Goal: Task Accomplishment & Management: Manage account settings

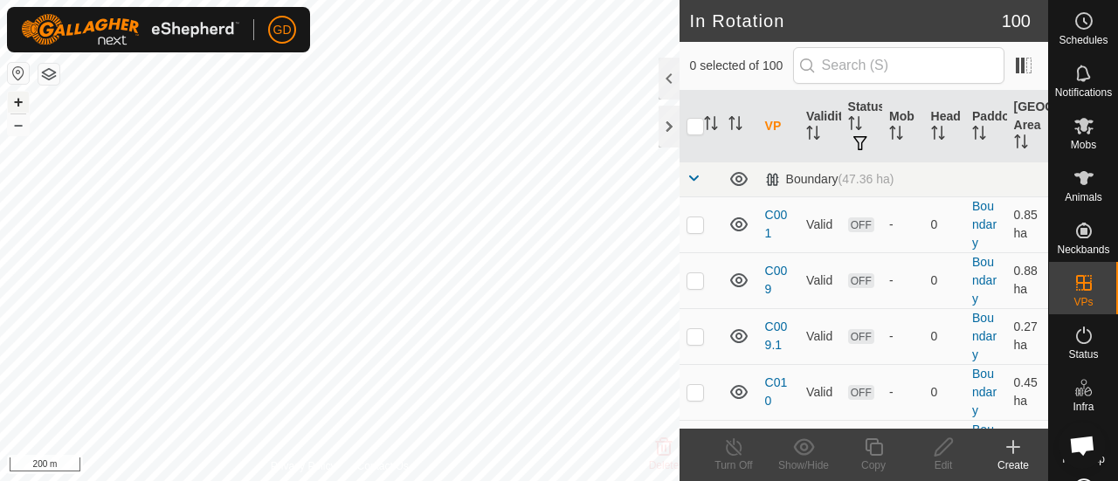
click at [21, 100] on button "+" at bounding box center [18, 102] width 21 height 21
click at [21, 98] on button "+" at bounding box center [18, 102] width 21 height 21
click at [1078, 127] on icon at bounding box center [1084, 126] width 19 height 17
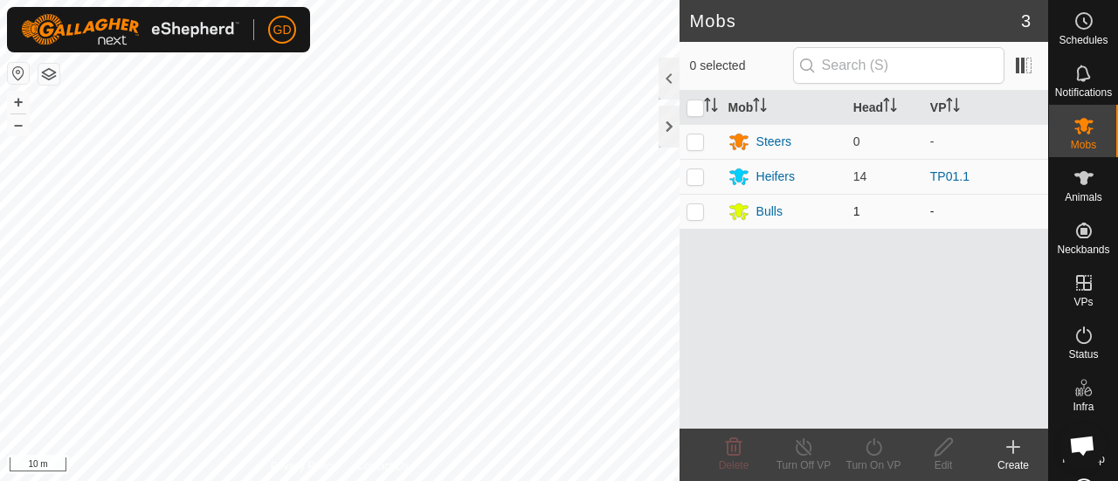
click at [699, 211] on p-checkbox at bounding box center [695, 211] width 17 height 14
checkbox input "true"
click at [869, 452] on icon at bounding box center [874, 447] width 22 height 21
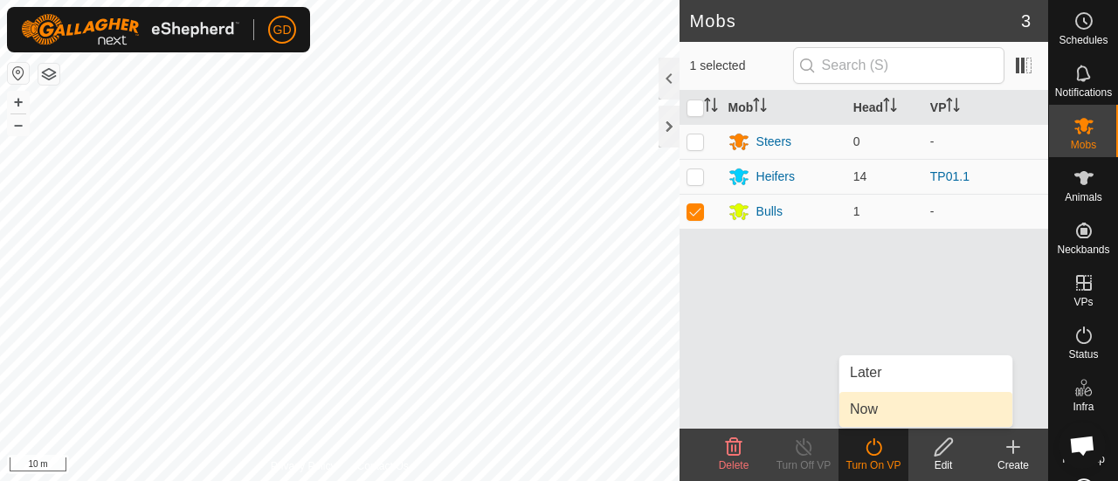
click at [870, 408] on link "Now" at bounding box center [926, 409] width 173 height 35
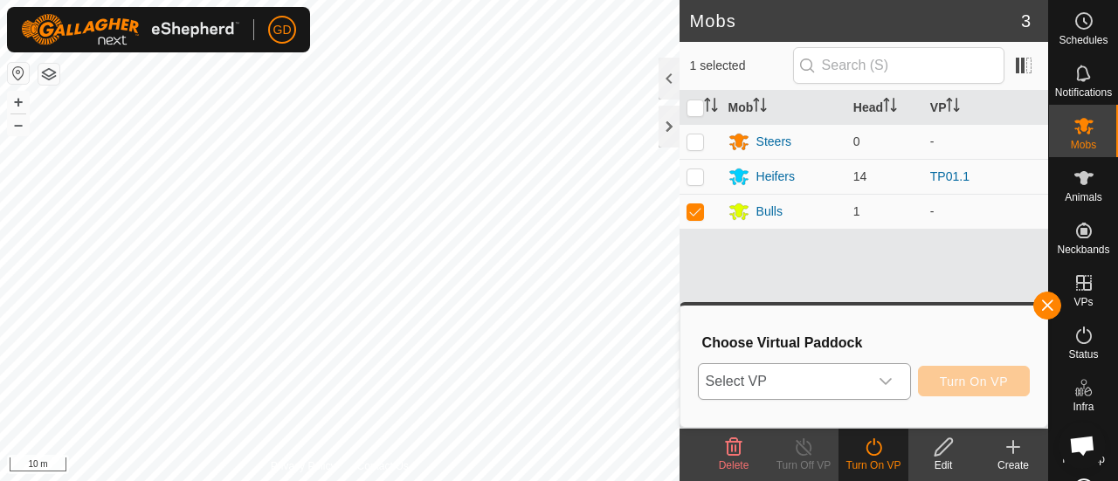
click at [887, 378] on icon "dropdown trigger" at bounding box center [886, 382] width 14 height 14
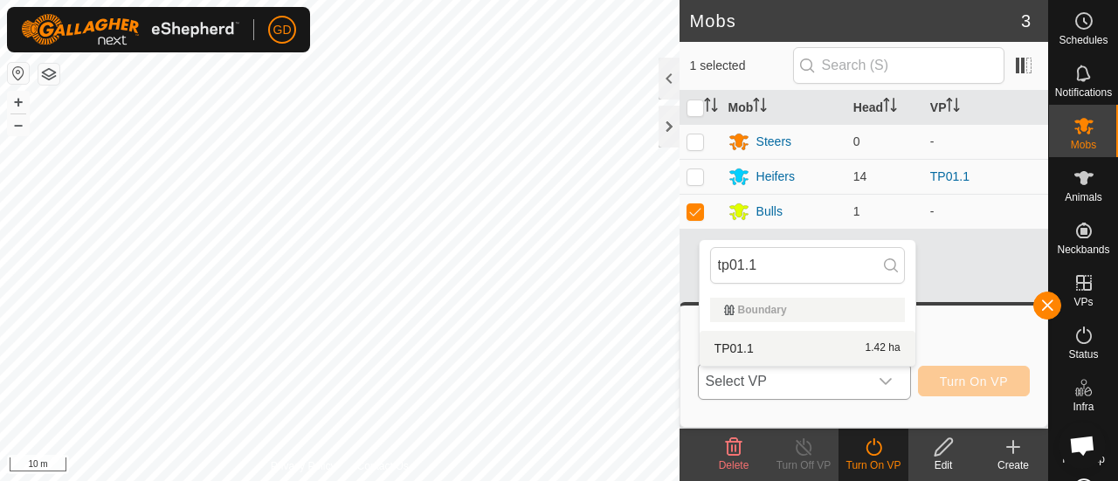
type input "tp01.1"
click at [734, 349] on li "TP01.1 1.42 ha" at bounding box center [808, 348] width 216 height 35
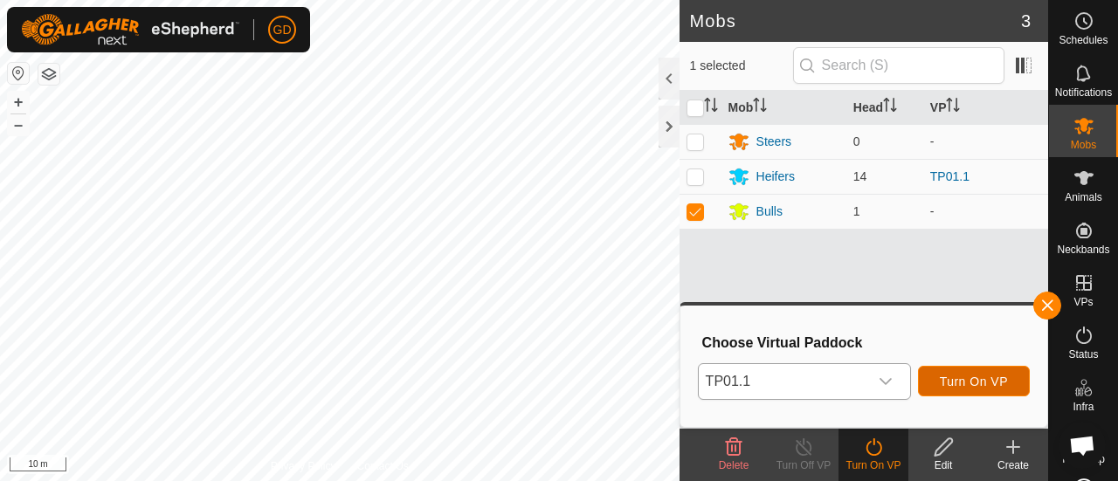
click at [968, 378] on span "Turn On VP" at bounding box center [974, 382] width 68 height 14
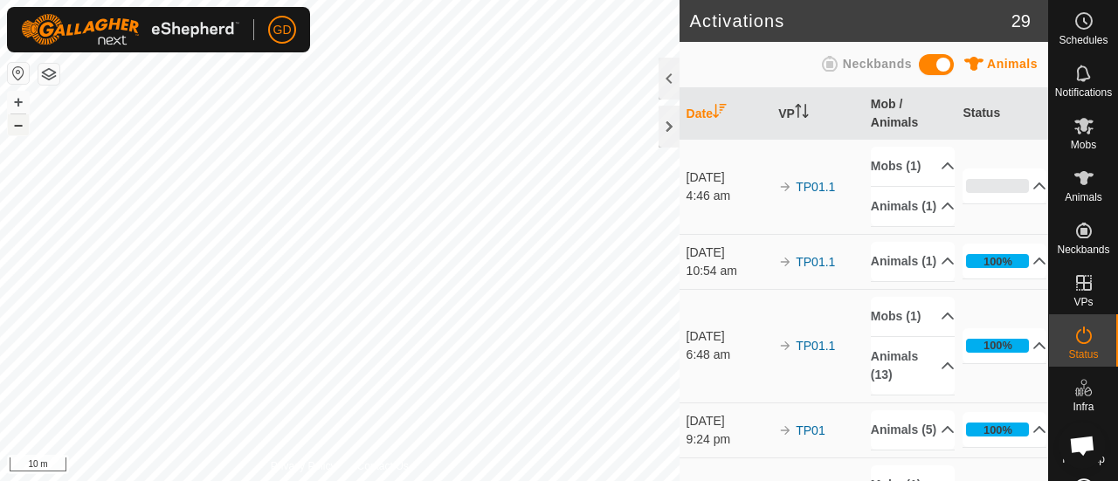
click at [18, 126] on button "–" at bounding box center [18, 124] width 21 height 21
click at [589, 0] on html "GD Schedules Notifications Mobs Animals Neckbands VPs Status Infra Heatmap Help…" at bounding box center [559, 240] width 1118 height 481
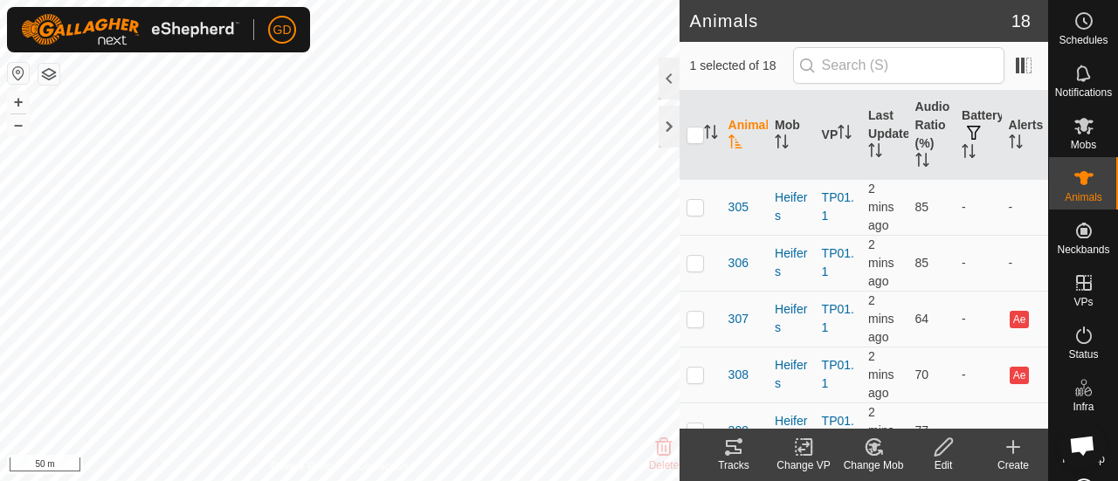
scroll to position [212, 0]
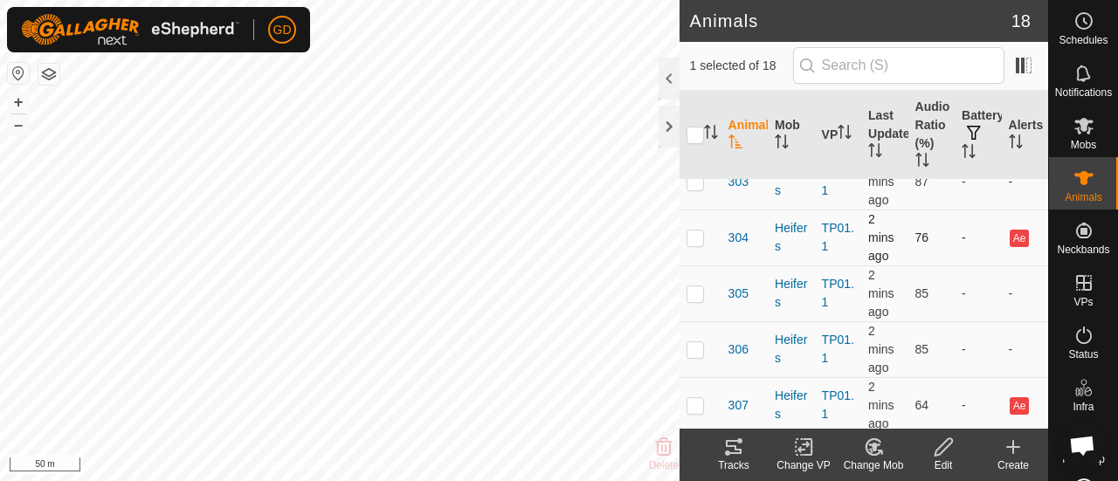
click at [695, 233] on p-checkbox at bounding box center [695, 238] width 17 height 14
checkbox input "true"
click at [695, 399] on p-checkbox at bounding box center [695, 405] width 17 height 14
checkbox input "true"
click at [18, 100] on button "+" at bounding box center [18, 102] width 21 height 21
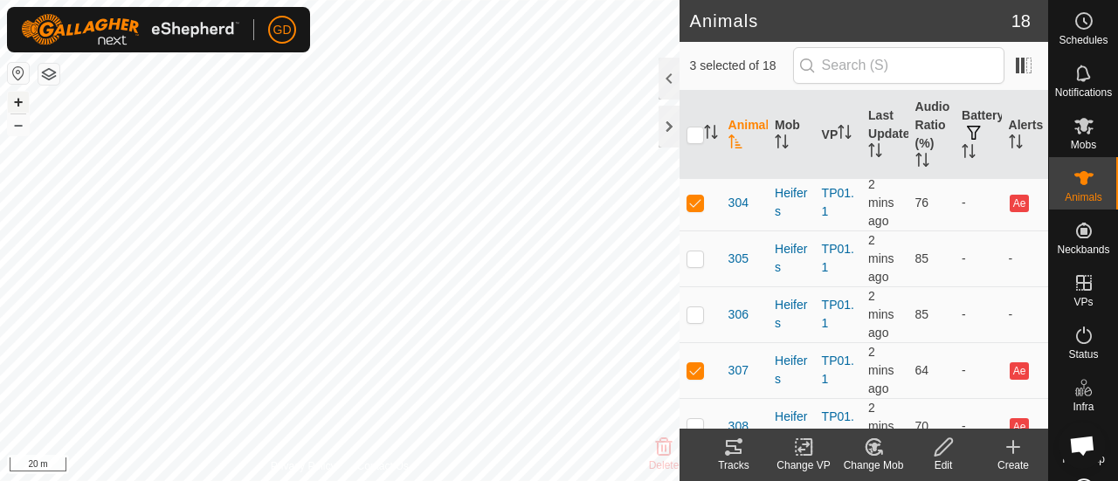
scroll to position [282, 0]
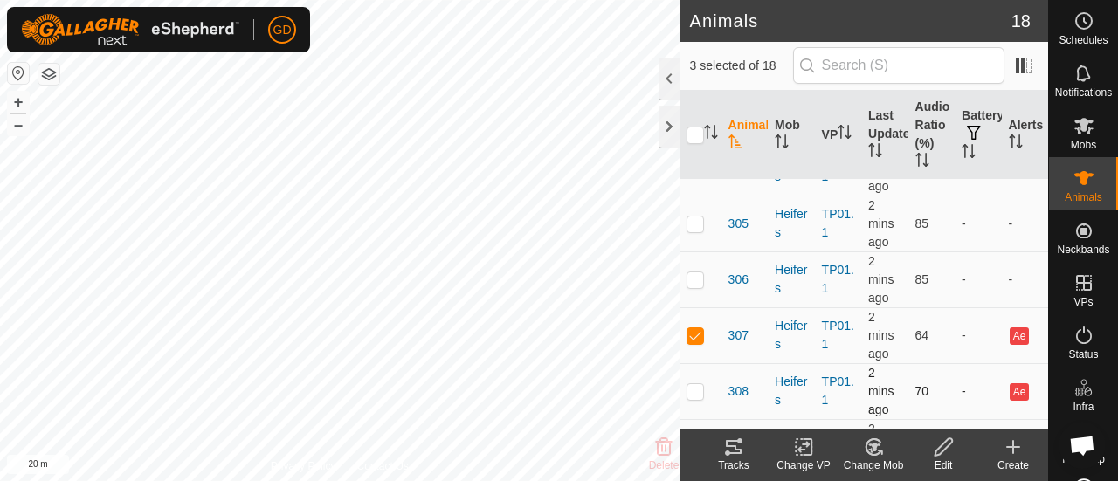
click at [694, 387] on p-checkbox at bounding box center [695, 391] width 17 height 14
checkbox input "true"
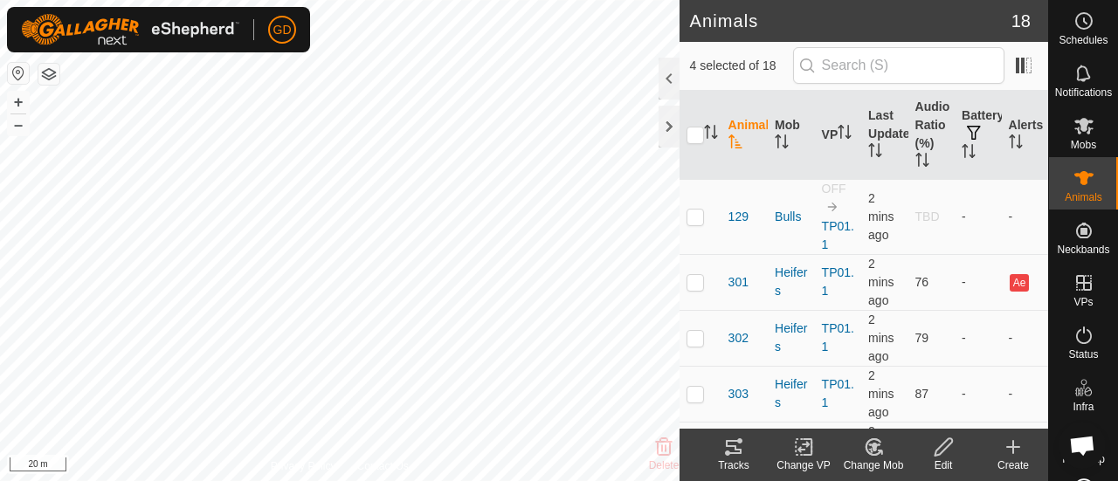
scroll to position [0, 0]
click at [692, 281] on p-checkbox at bounding box center [695, 282] width 17 height 14
checkbox input "true"
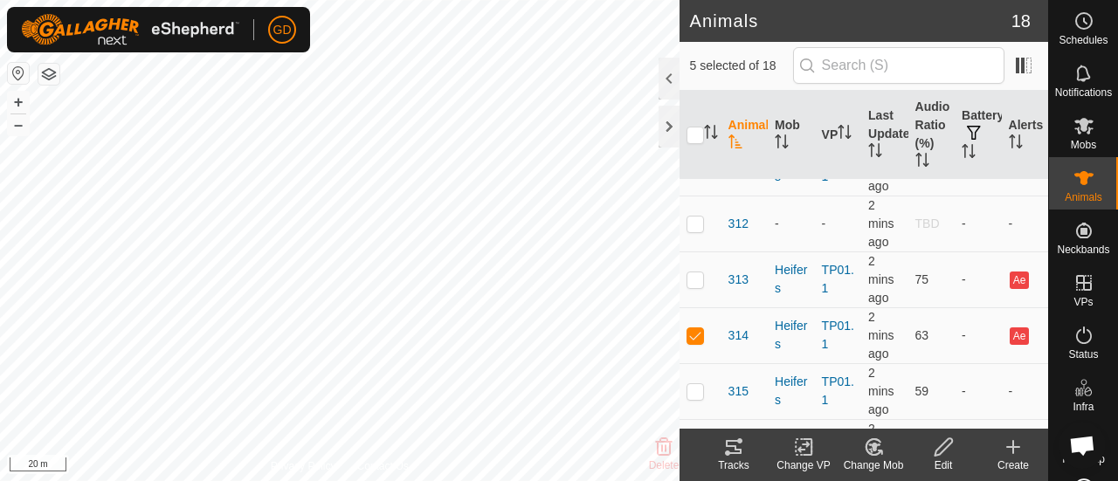
scroll to position [676, 0]
click at [695, 273] on p-checkbox at bounding box center [695, 277] width 17 height 14
checkbox input "true"
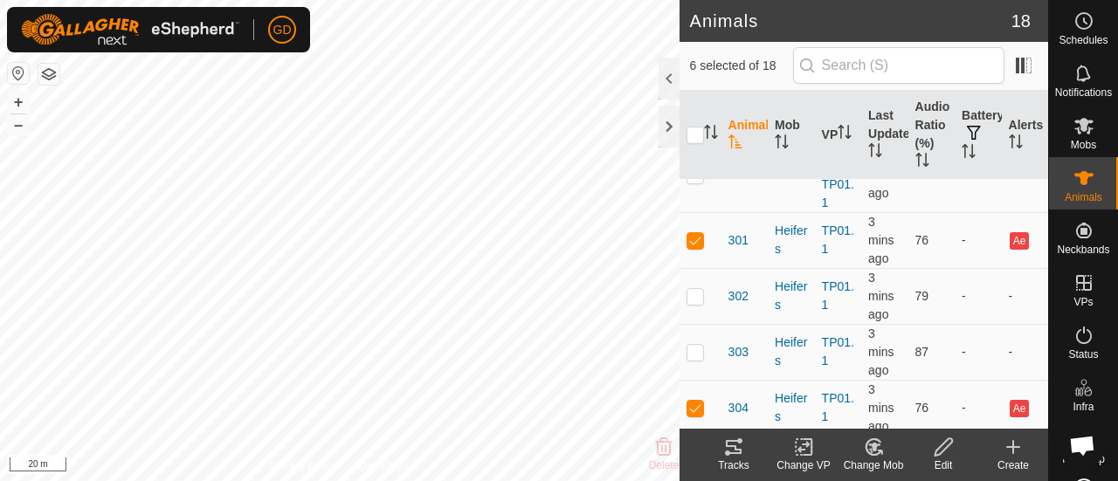
scroll to position [0, 0]
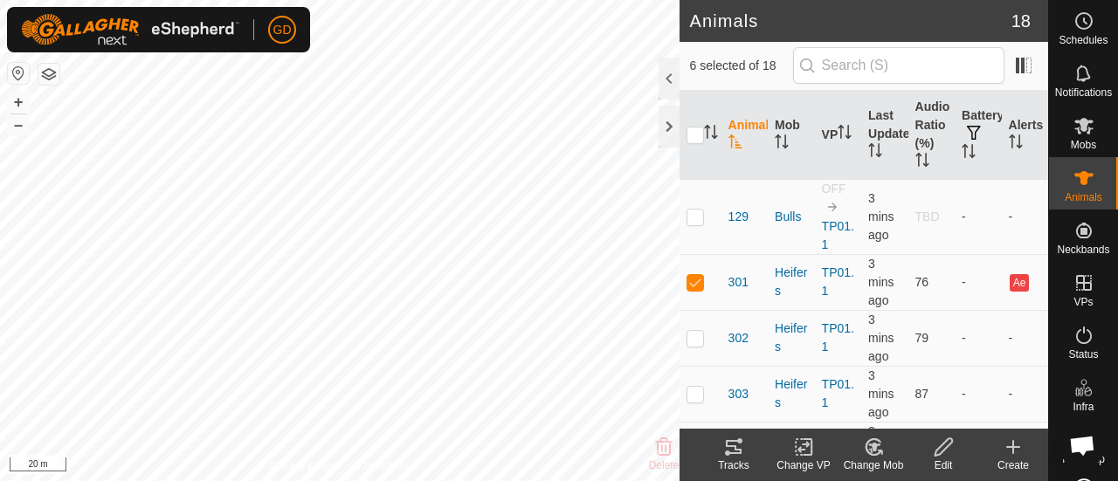
click at [873, 443] on icon at bounding box center [874, 447] width 12 height 9
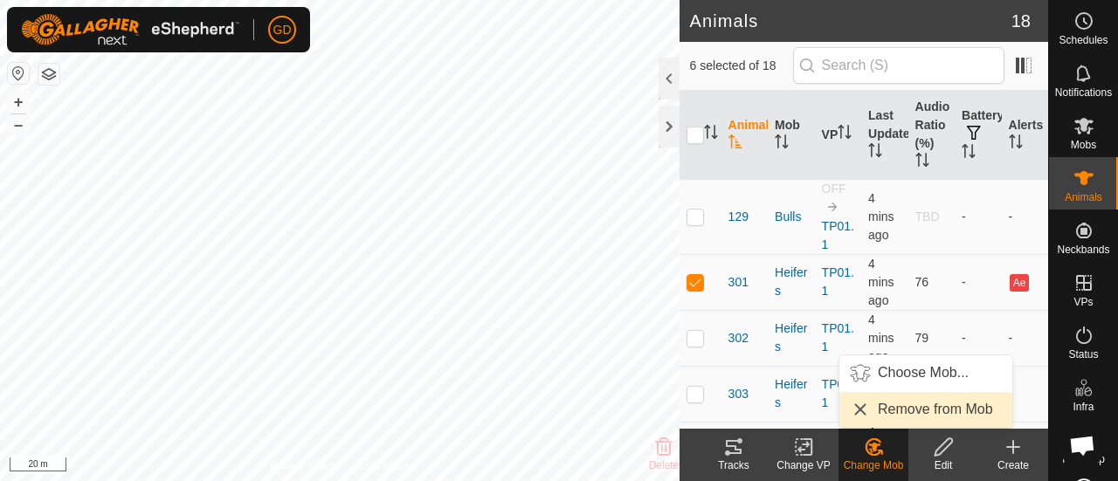
click at [898, 411] on link "Remove from Mob" at bounding box center [926, 409] width 173 height 35
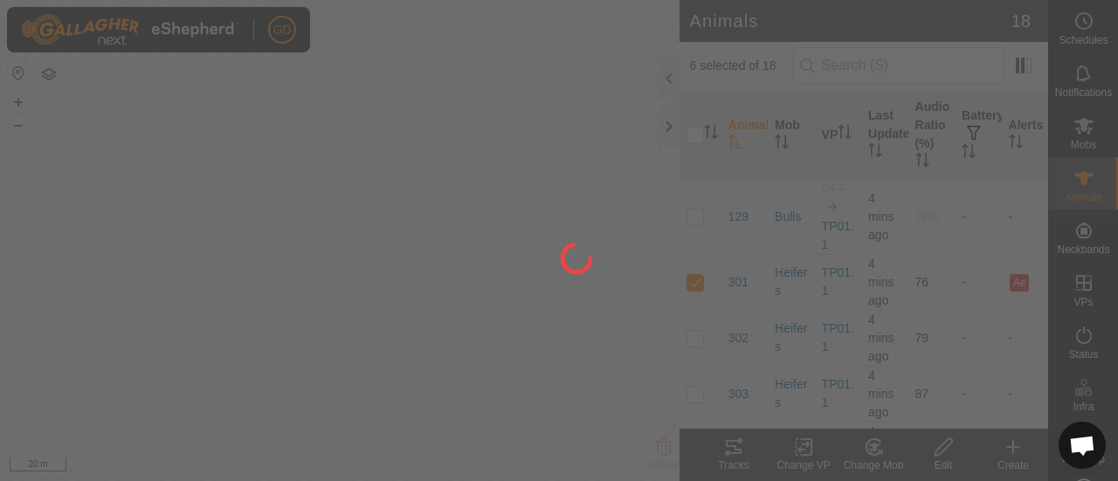
checkbox input "false"
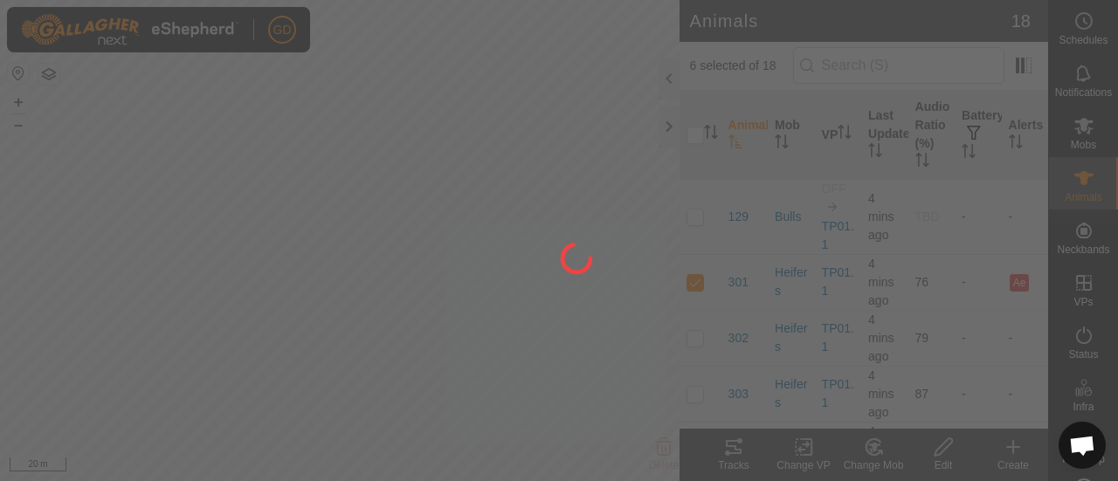
checkbox input "false"
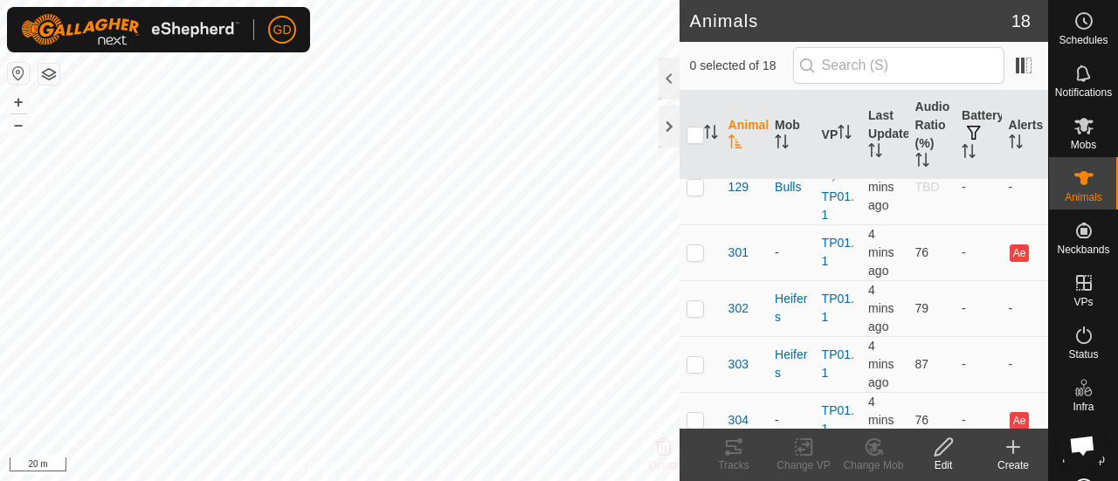
scroll to position [51, 0]
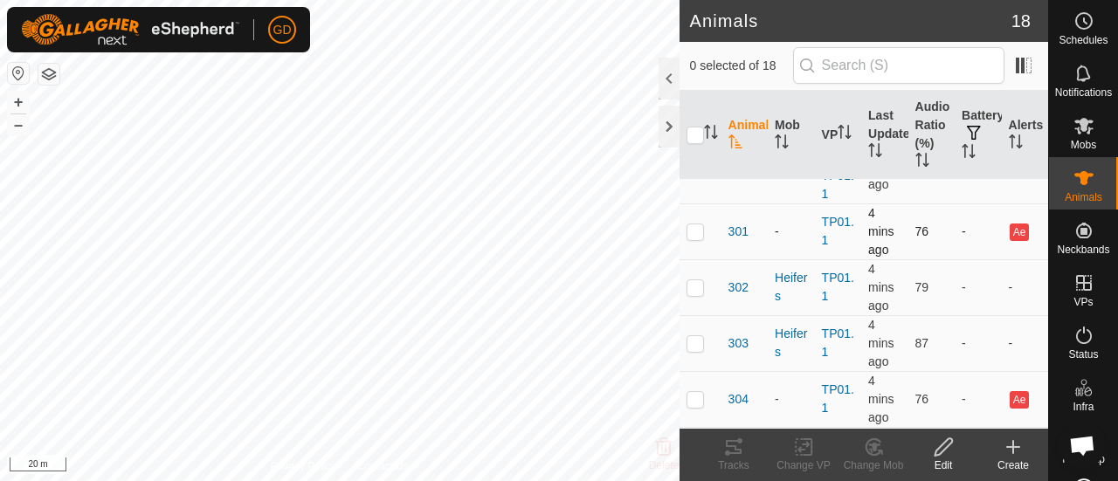
click at [699, 236] on p-checkbox at bounding box center [695, 232] width 17 height 14
checkbox input "true"
click at [697, 404] on td at bounding box center [701, 399] width 42 height 56
checkbox input "true"
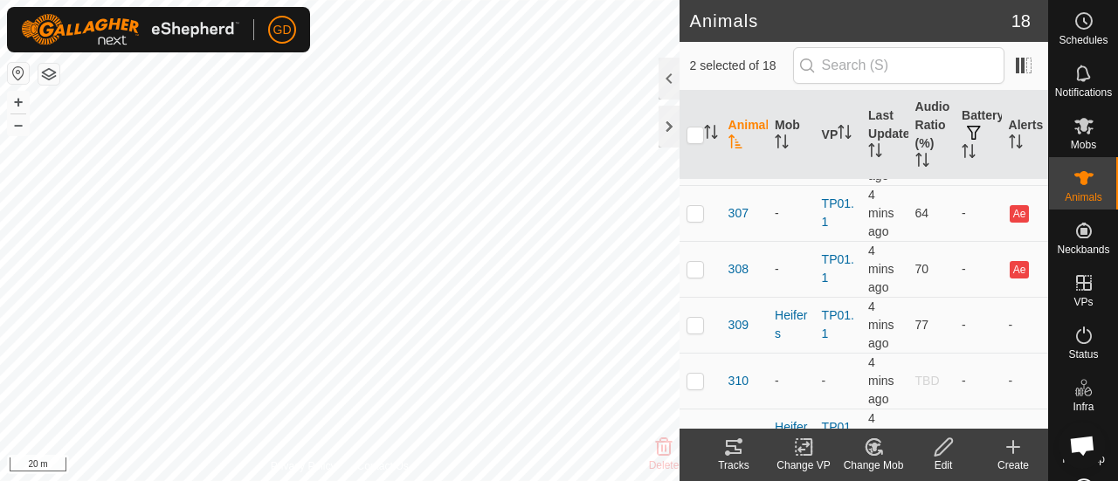
scroll to position [409, 0]
click at [697, 210] on p-checkbox at bounding box center [695, 209] width 17 height 14
checkbox input "true"
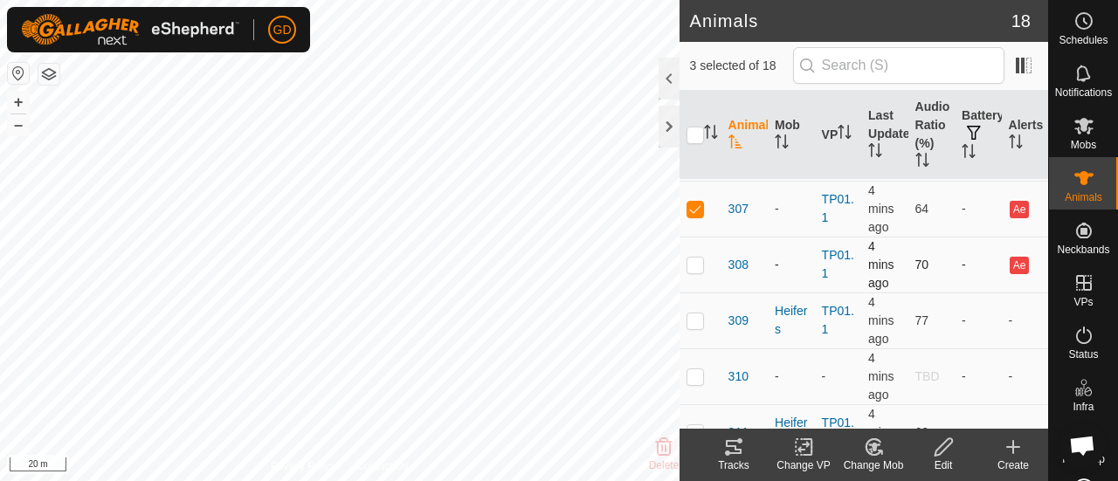
click at [695, 265] on p-checkbox at bounding box center [695, 265] width 17 height 14
checkbox input "true"
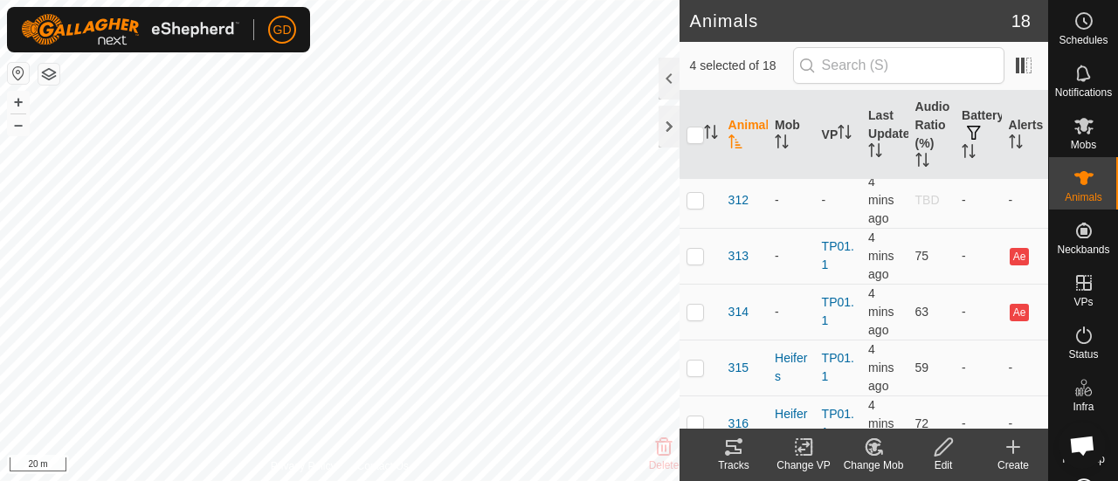
scroll to position [739, 0]
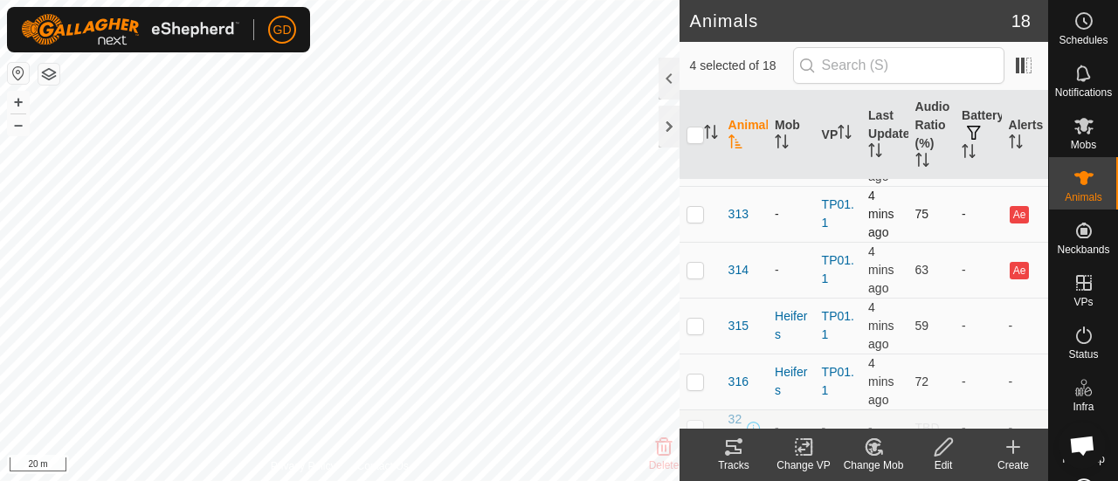
click at [695, 208] on p-checkbox at bounding box center [695, 214] width 17 height 14
checkbox input "true"
click at [694, 263] on p-checkbox at bounding box center [695, 270] width 17 height 14
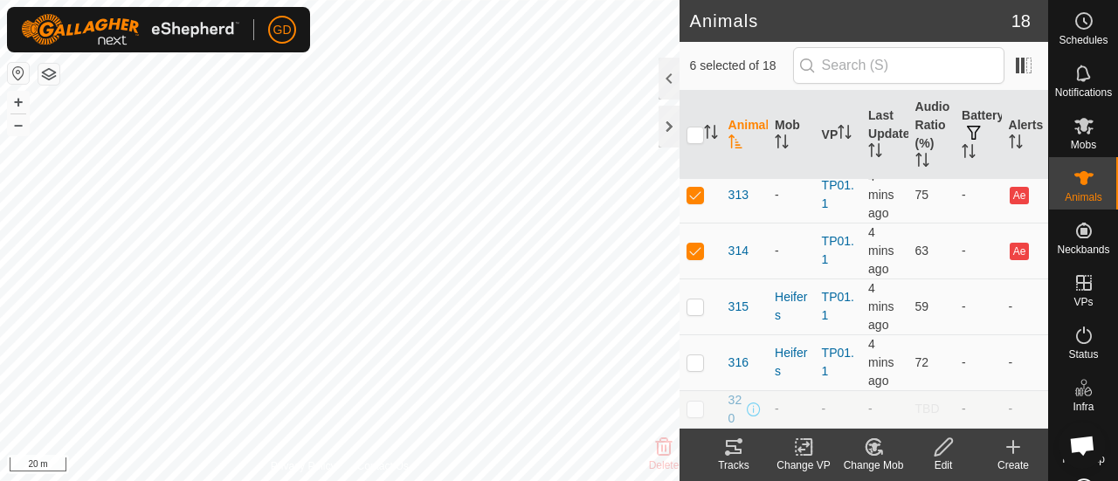
click at [797, 448] on icon at bounding box center [804, 447] width 22 height 21
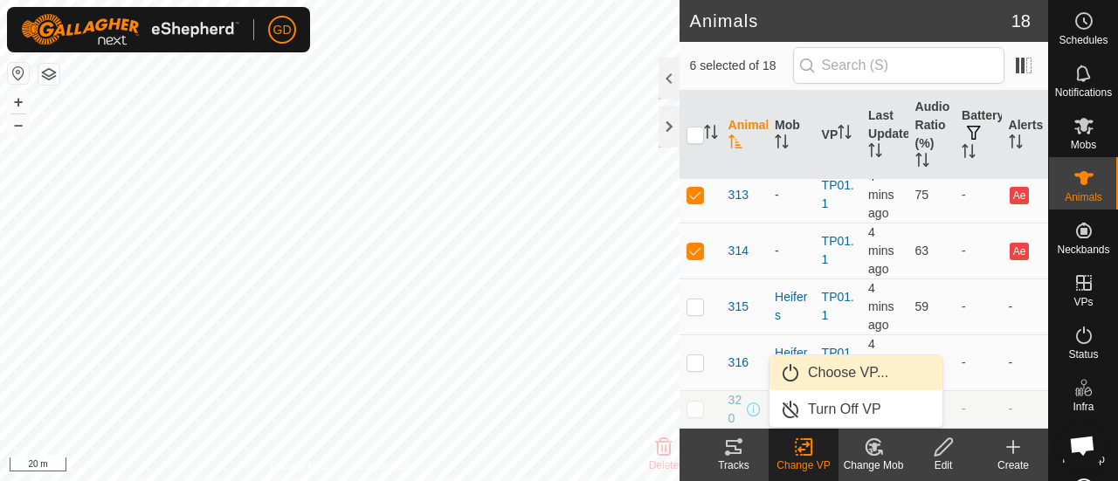
click at [838, 370] on link "Choose VP..." at bounding box center [856, 373] width 173 height 35
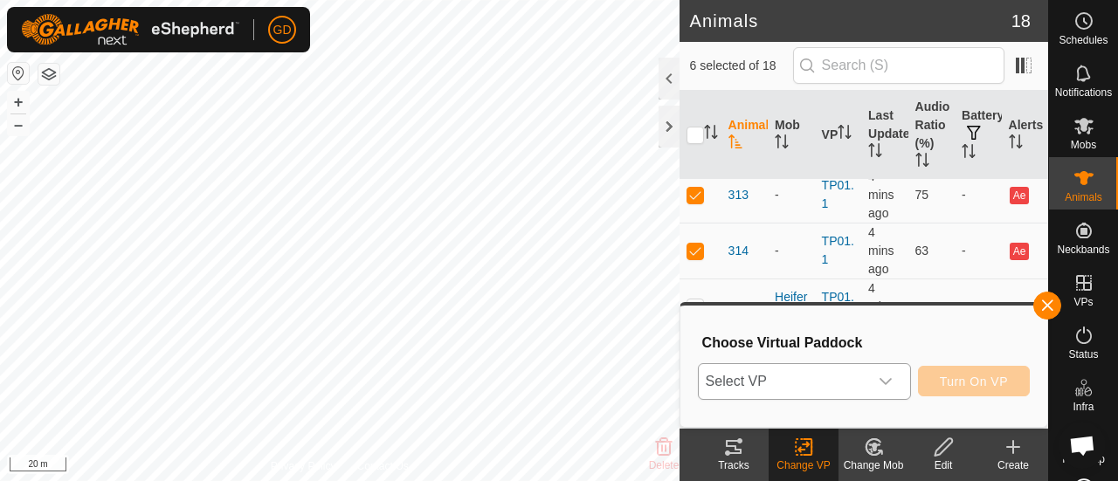
click at [892, 380] on icon "dropdown trigger" at bounding box center [886, 381] width 12 height 7
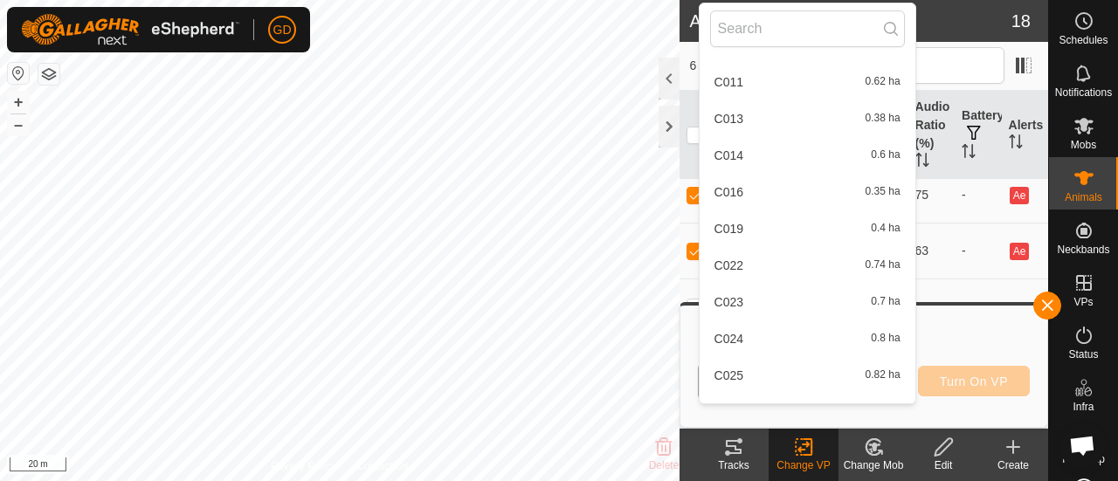
scroll to position [0, 0]
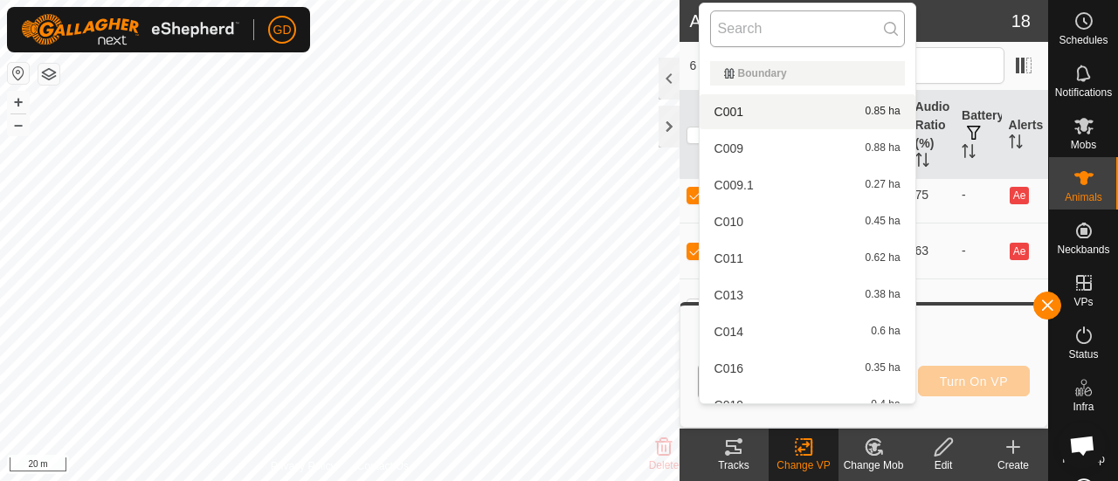
click at [768, 27] on input "text" at bounding box center [807, 28] width 195 height 37
click at [832, 25] on input "text" at bounding box center [807, 28] width 195 height 37
click at [965, 8] on header "Animals 18" at bounding box center [864, 21] width 369 height 42
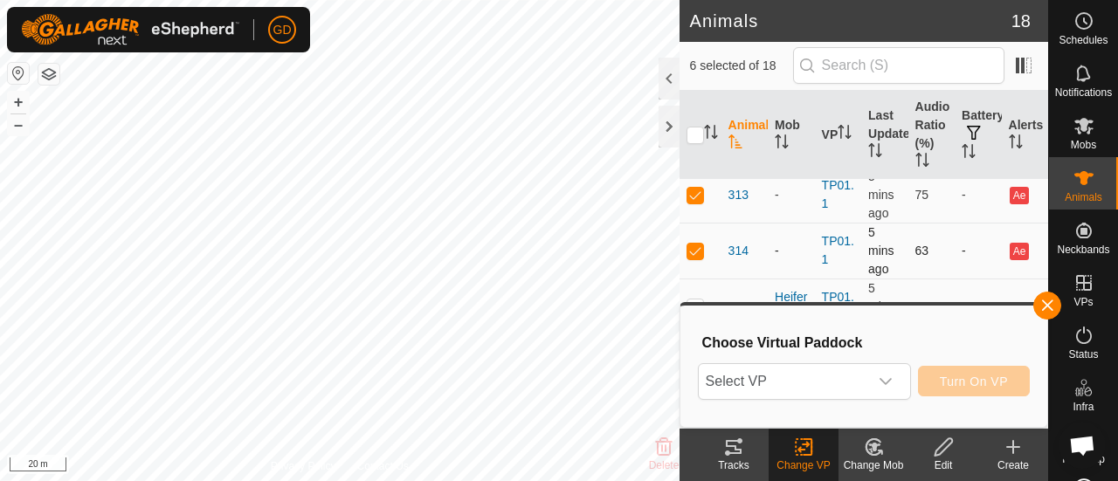
click at [696, 244] on p-checkbox at bounding box center [695, 251] width 17 height 14
checkbox input "false"
click at [693, 188] on td at bounding box center [701, 195] width 42 height 56
checkbox input "false"
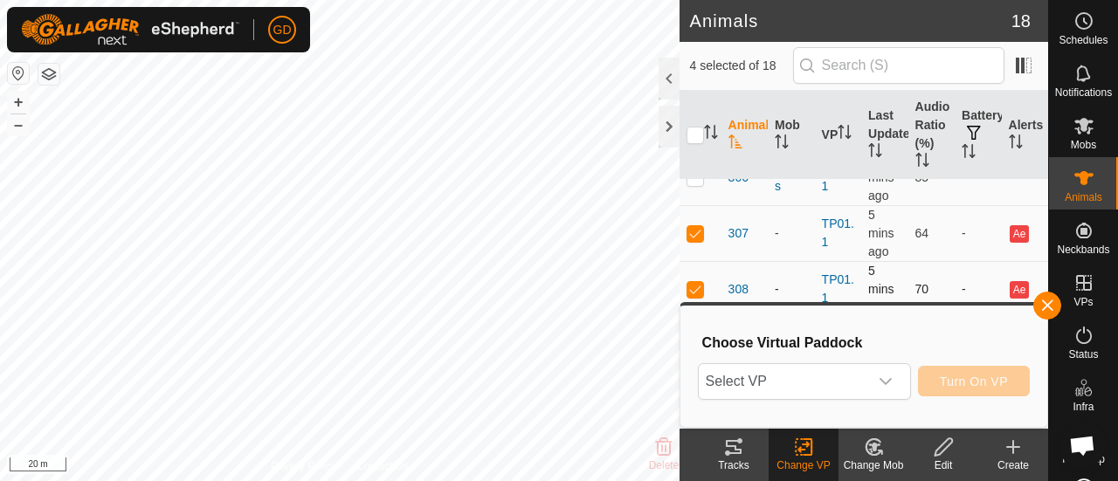
click at [701, 287] on p-checkbox at bounding box center [695, 289] width 17 height 14
checkbox input "false"
click at [699, 233] on p-checkbox at bounding box center [695, 233] width 17 height 14
checkbox input "false"
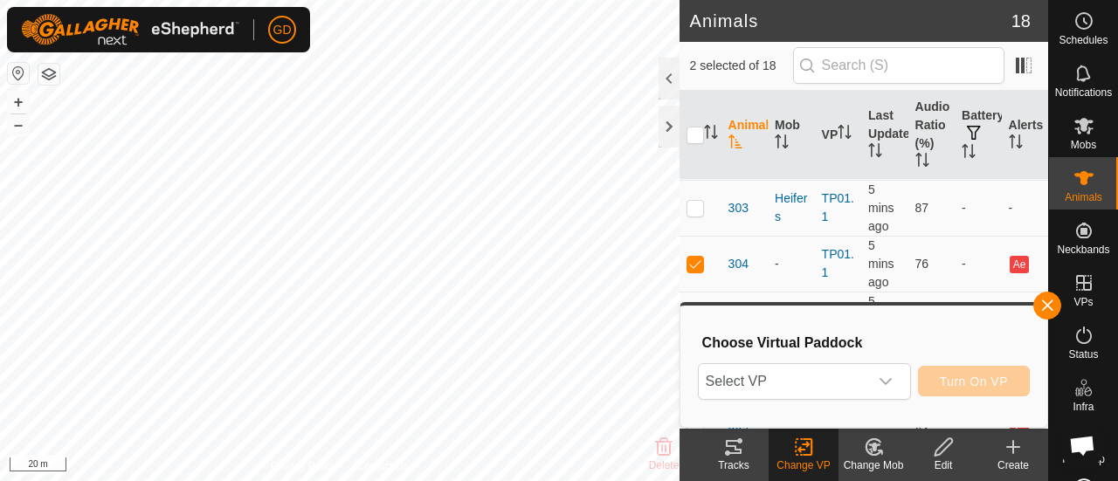
scroll to position [163, 0]
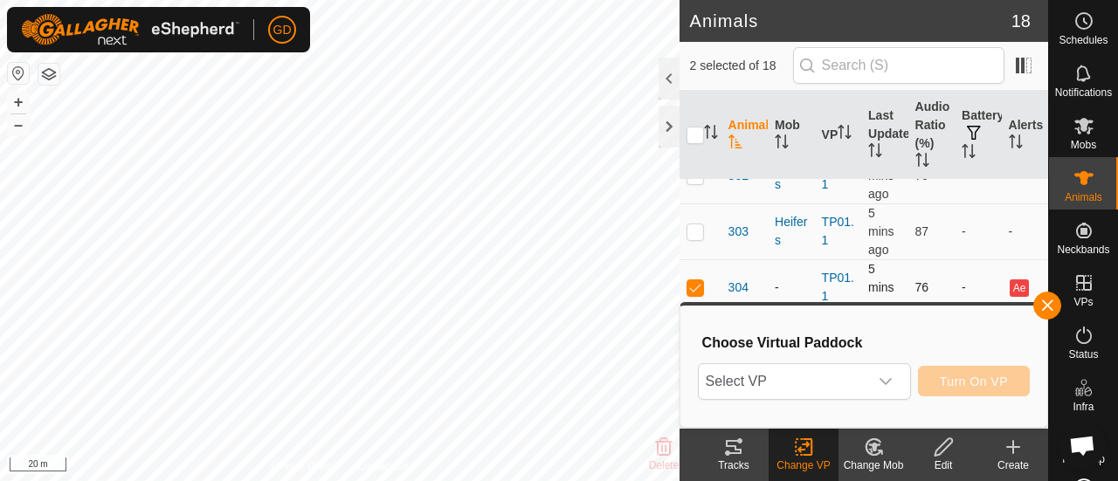
click at [694, 280] on p-checkbox at bounding box center [695, 287] width 17 height 14
checkbox input "false"
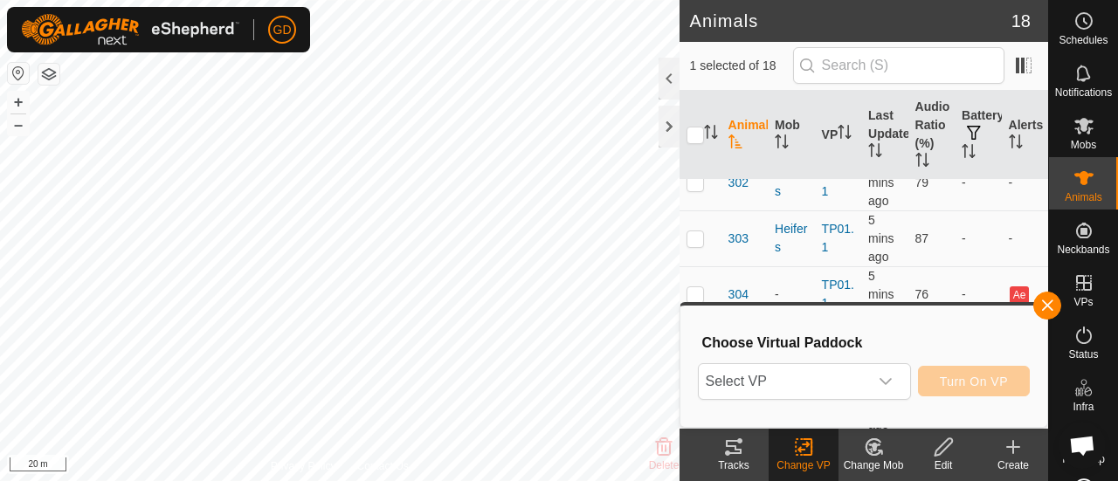
scroll to position [0, 0]
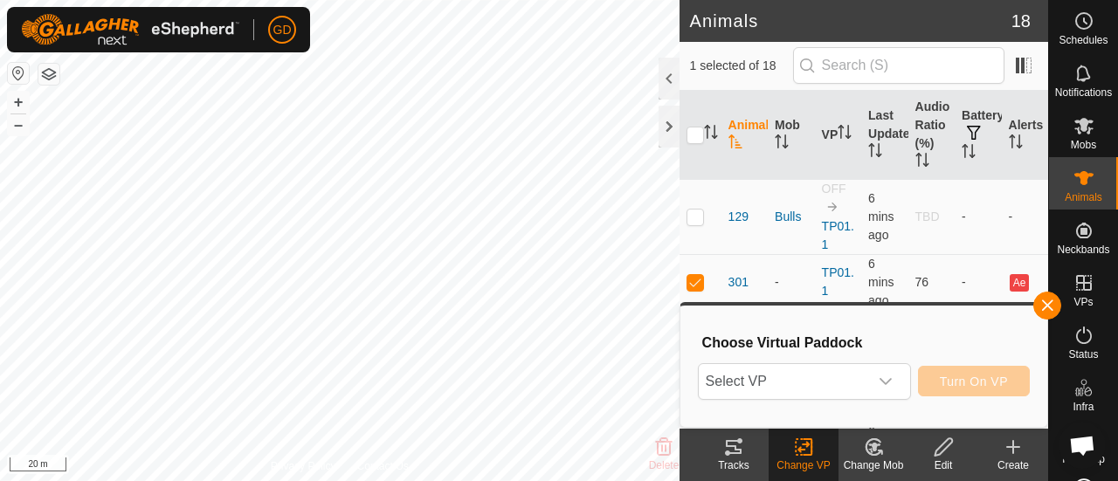
click at [939, 443] on icon at bounding box center [944, 447] width 22 height 21
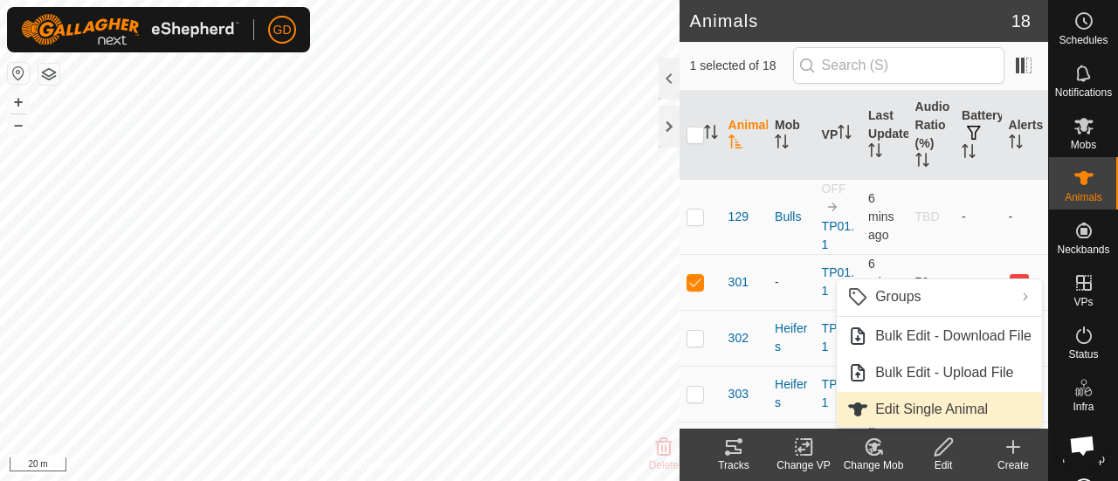
click at [933, 406] on link "Edit Single Animal" at bounding box center [939, 409] width 205 height 35
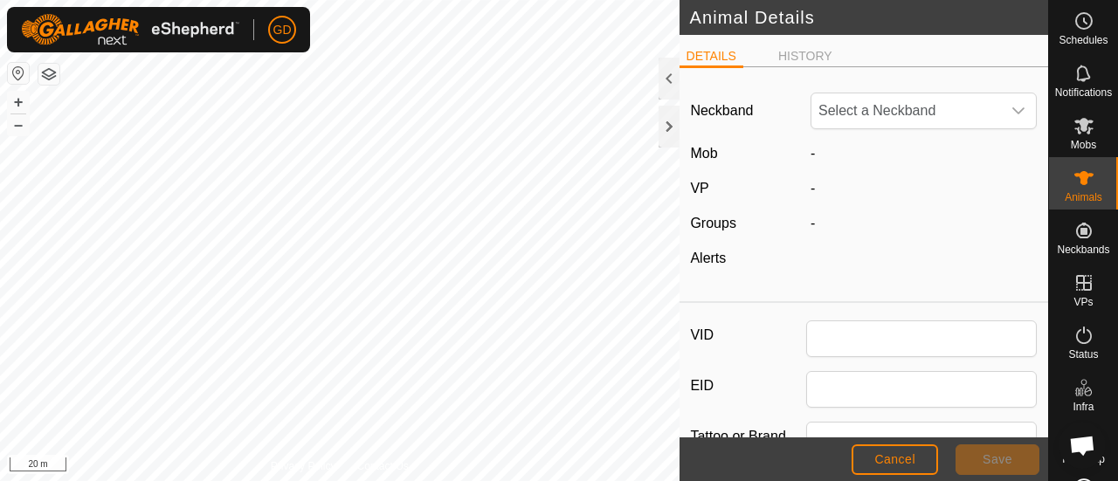
type input "301"
type input "982123826118450"
type input "Droughtmaster"
type input "0"
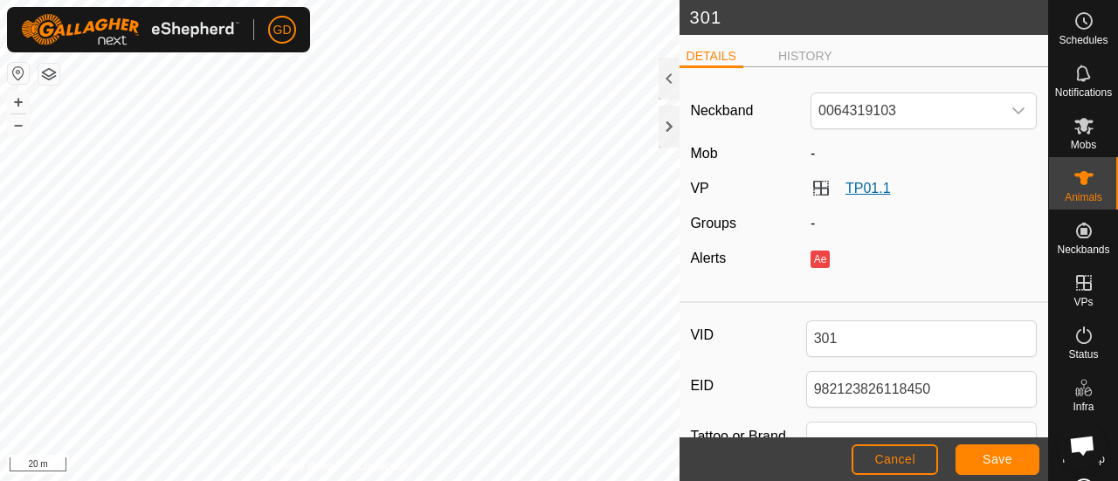
click at [854, 185] on link "TP01.1" at bounding box center [868, 188] width 45 height 15
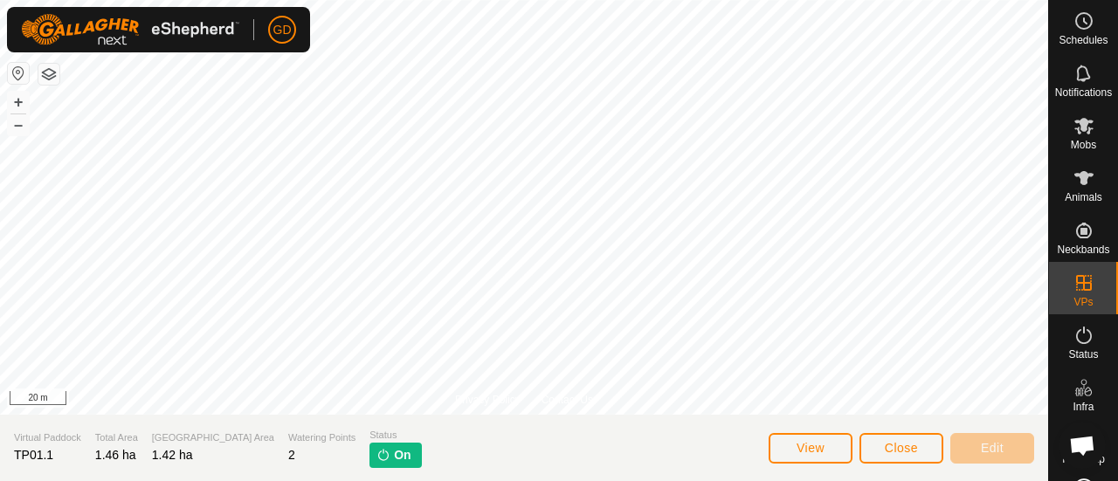
click at [377, 454] on img at bounding box center [384, 455] width 14 height 14
click at [1075, 132] on icon at bounding box center [1084, 125] width 21 height 21
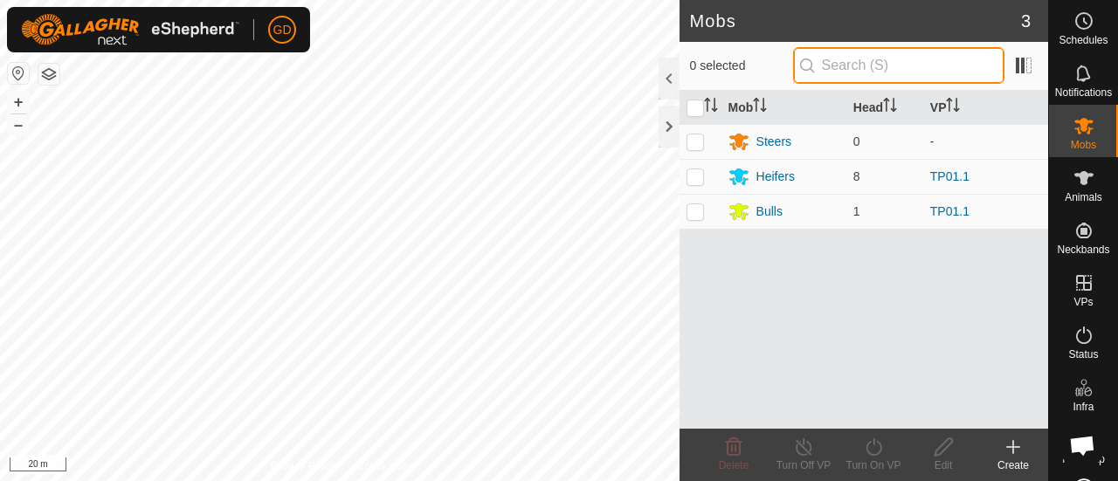
click at [873, 64] on input "text" at bounding box center [898, 65] width 211 height 37
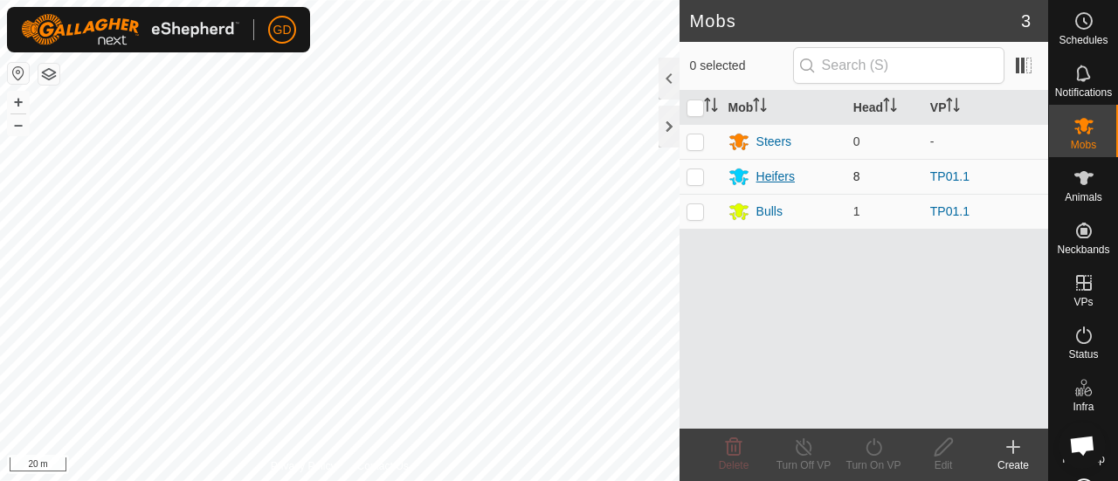
click at [773, 175] on div "Heifers" at bounding box center [776, 177] width 38 height 18
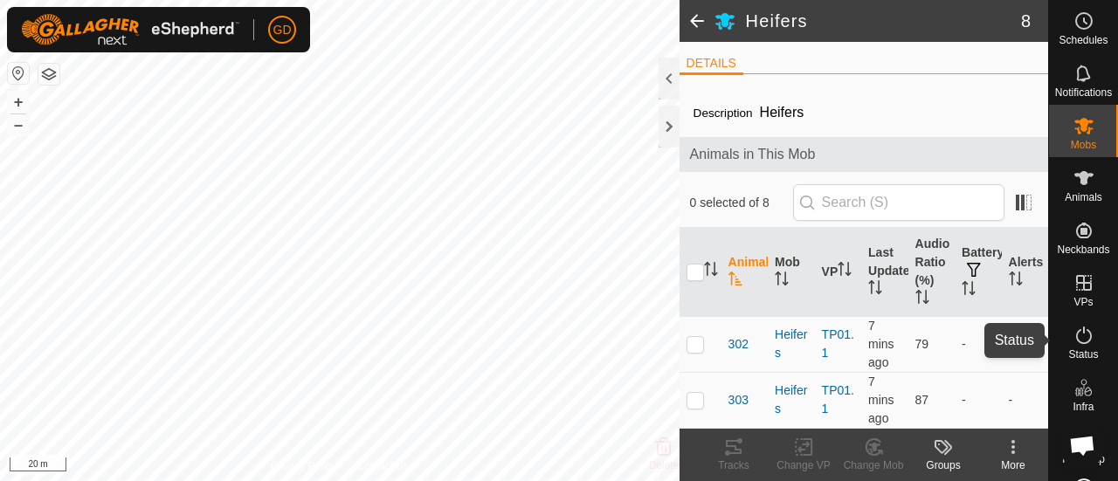
click at [1075, 333] on icon at bounding box center [1084, 335] width 21 height 21
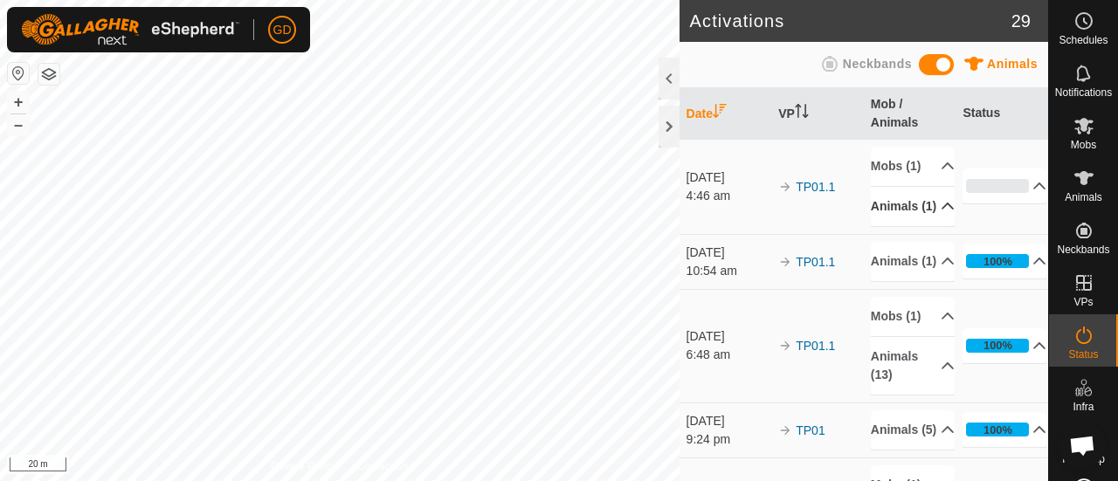
click at [884, 226] on p-accordion-header "Animals (1)" at bounding box center [913, 206] width 84 height 39
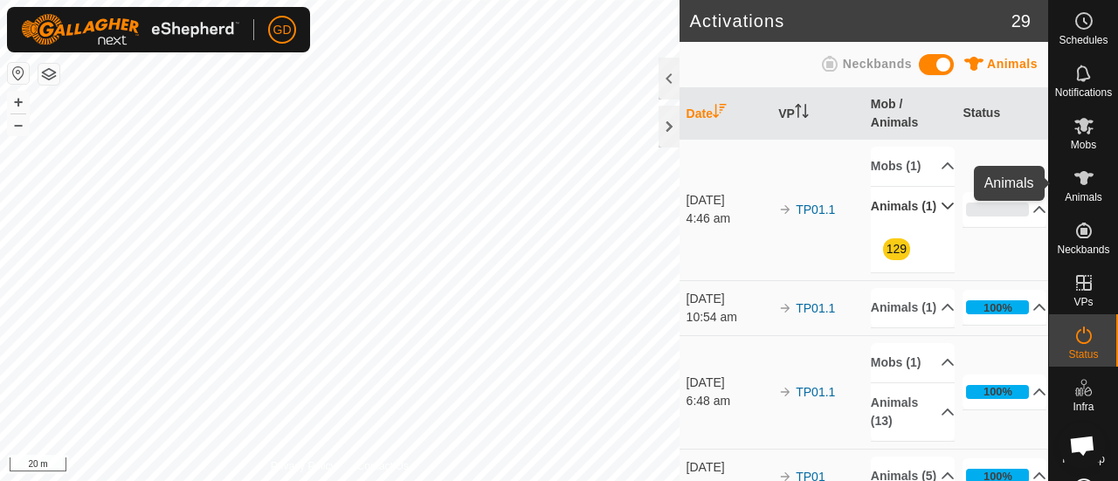
click at [1080, 179] on icon at bounding box center [1084, 178] width 19 height 14
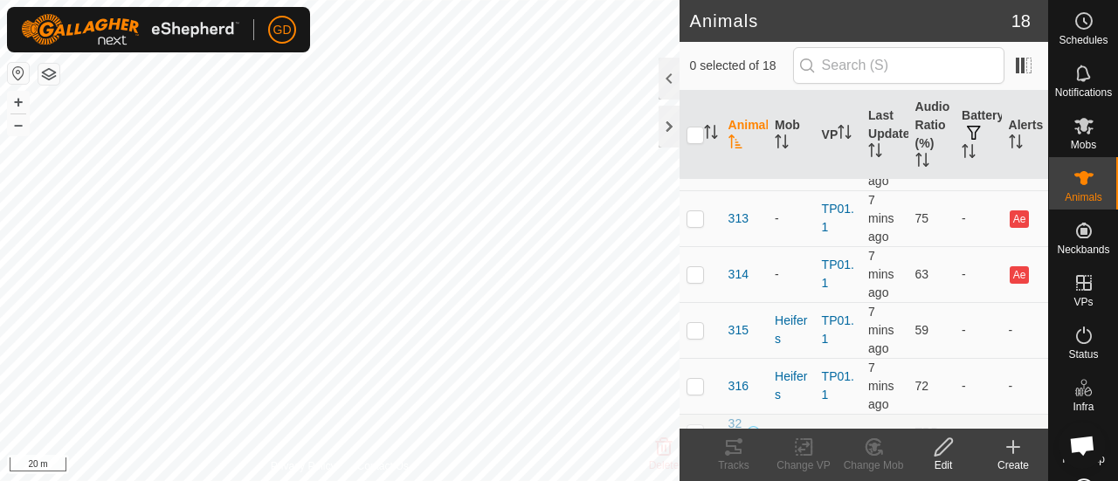
scroll to position [659, 0]
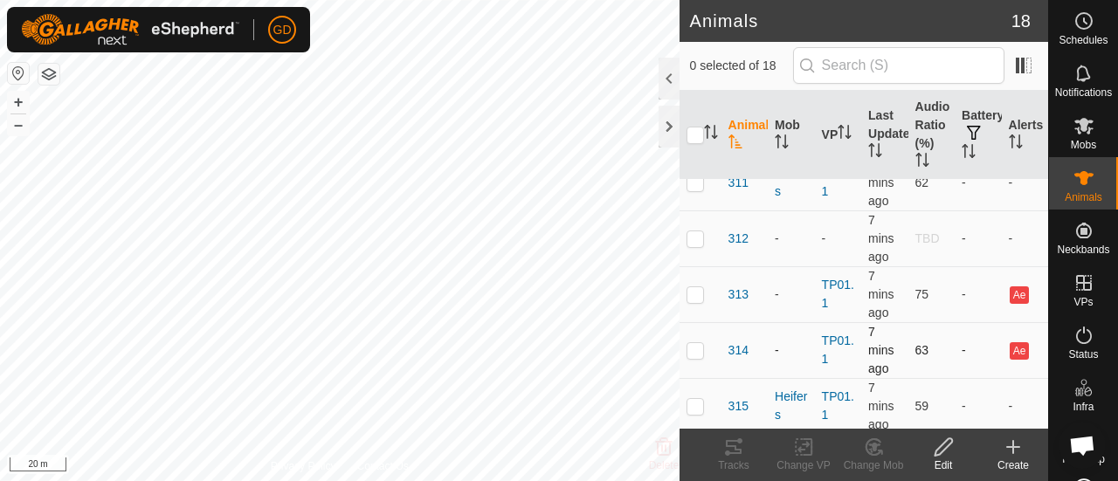
click at [697, 343] on p-checkbox at bounding box center [695, 350] width 17 height 14
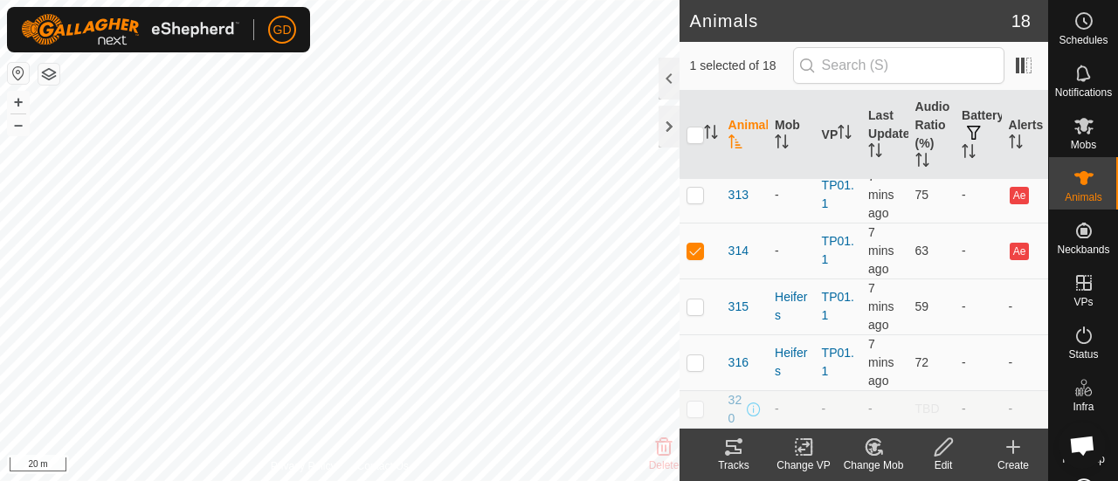
scroll to position [769, 0]
click at [21, 122] on button "–" at bounding box center [18, 124] width 21 height 21
click at [693, 244] on p-checkbox at bounding box center [695, 251] width 17 height 14
checkbox input "false"
click at [830, 234] on link "TP01.1" at bounding box center [838, 250] width 32 height 32
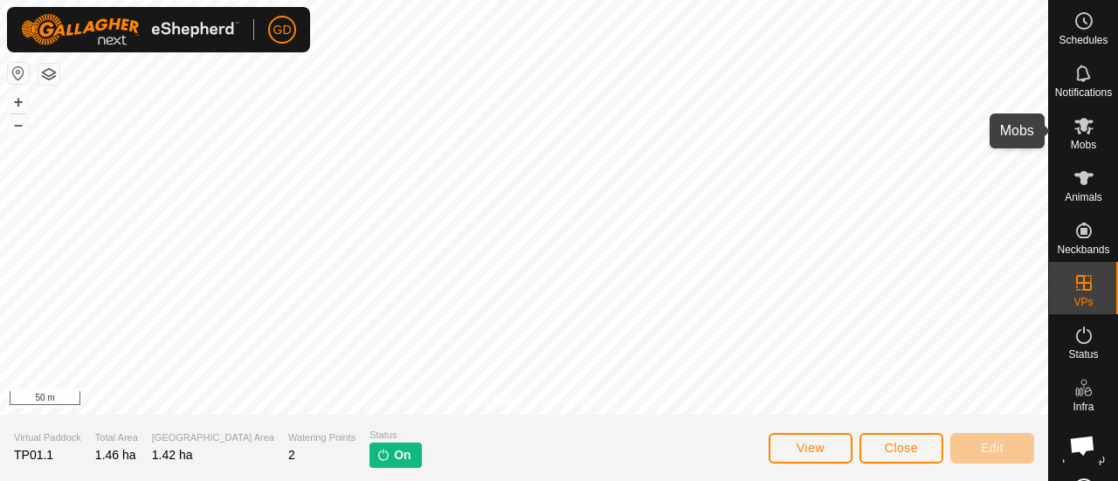
click at [1074, 127] on icon at bounding box center [1084, 125] width 21 height 21
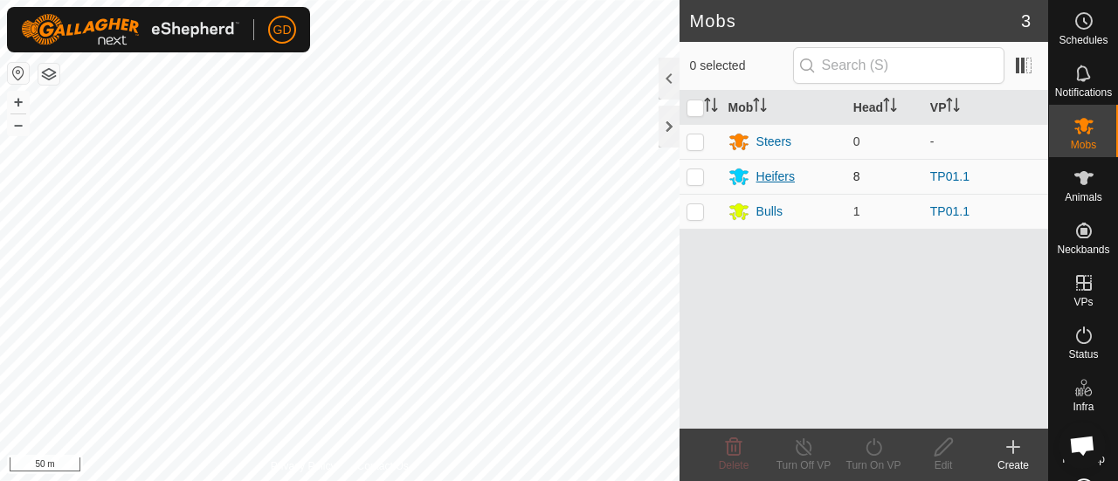
click at [762, 173] on div "Heifers" at bounding box center [776, 177] width 38 height 18
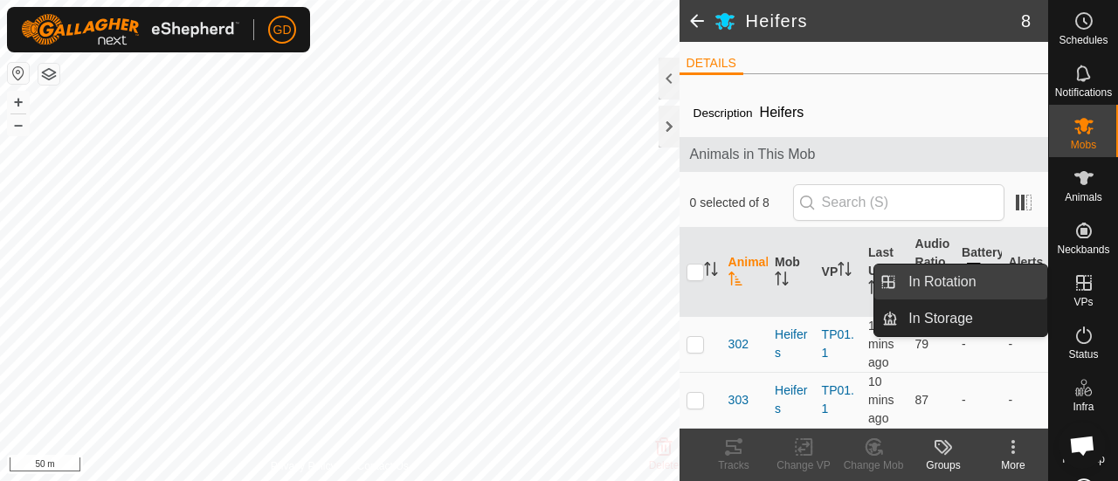
click at [946, 280] on link "In Rotation" at bounding box center [972, 282] width 149 height 35
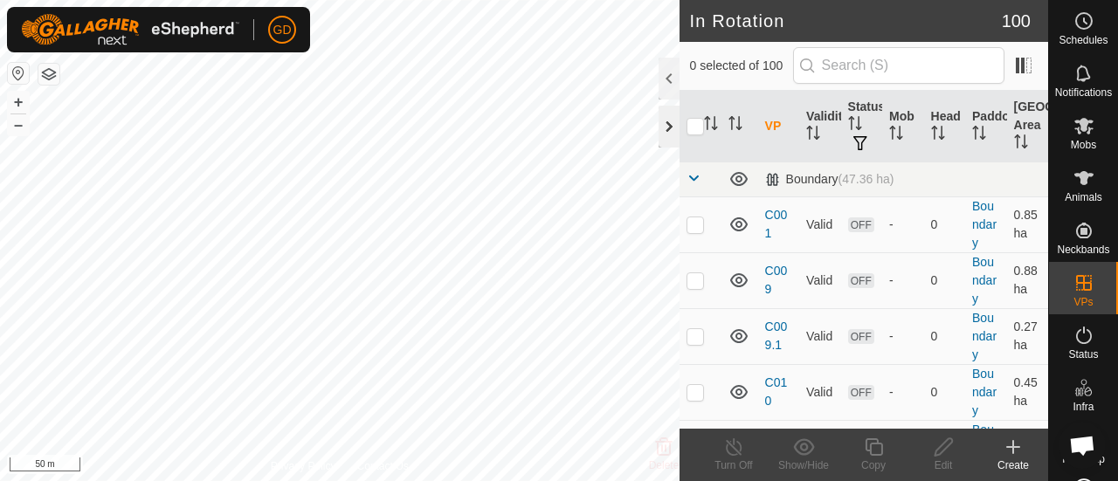
click at [670, 123] on div at bounding box center [669, 127] width 21 height 42
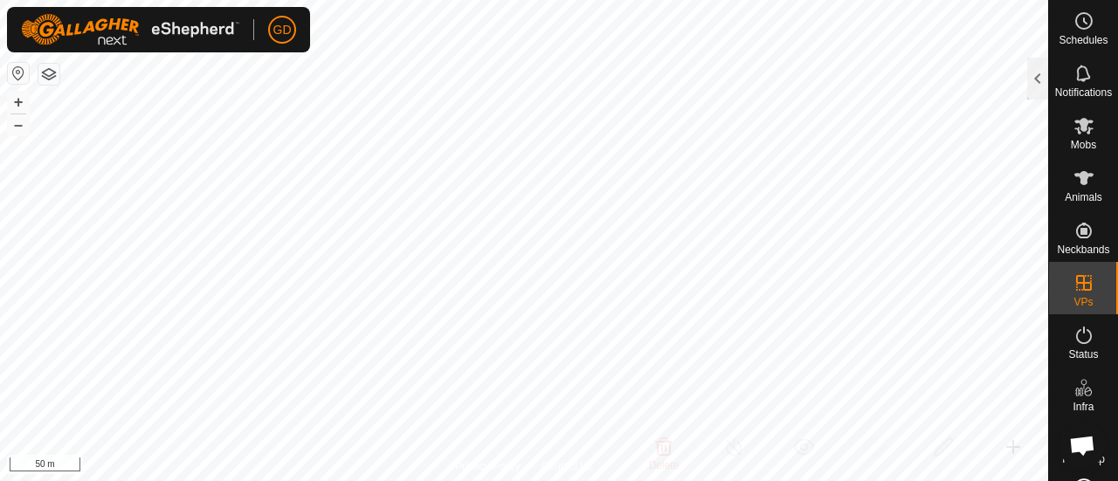
checkbox input "true"
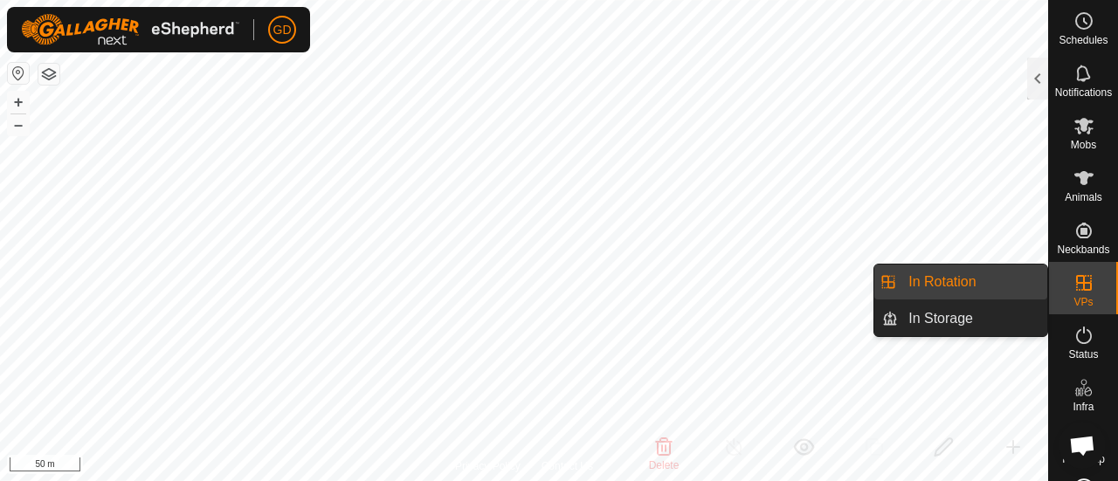
click at [945, 272] on link "In Rotation" at bounding box center [972, 282] width 149 height 35
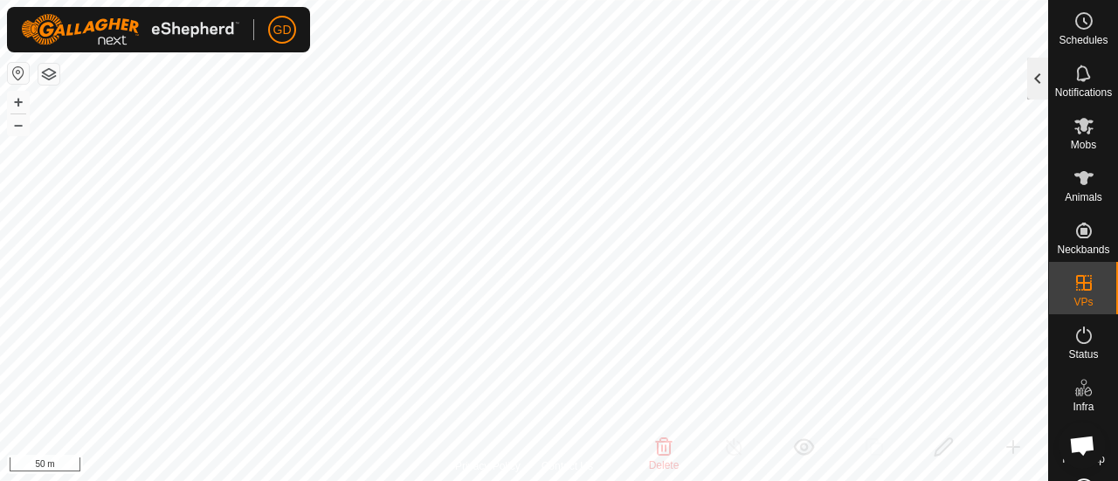
click at [1031, 82] on div at bounding box center [1037, 79] width 21 height 42
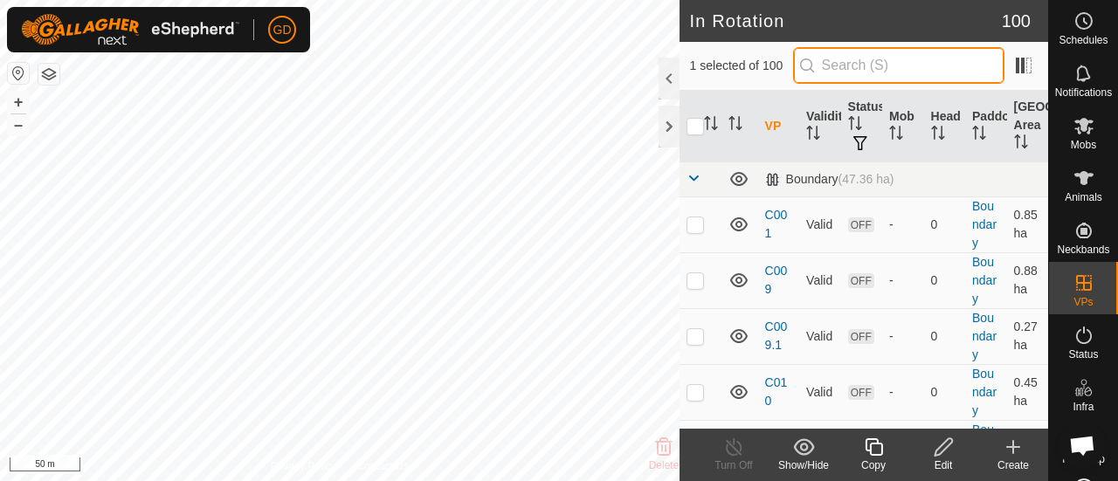
click at [870, 62] on input "text" at bounding box center [898, 65] width 211 height 37
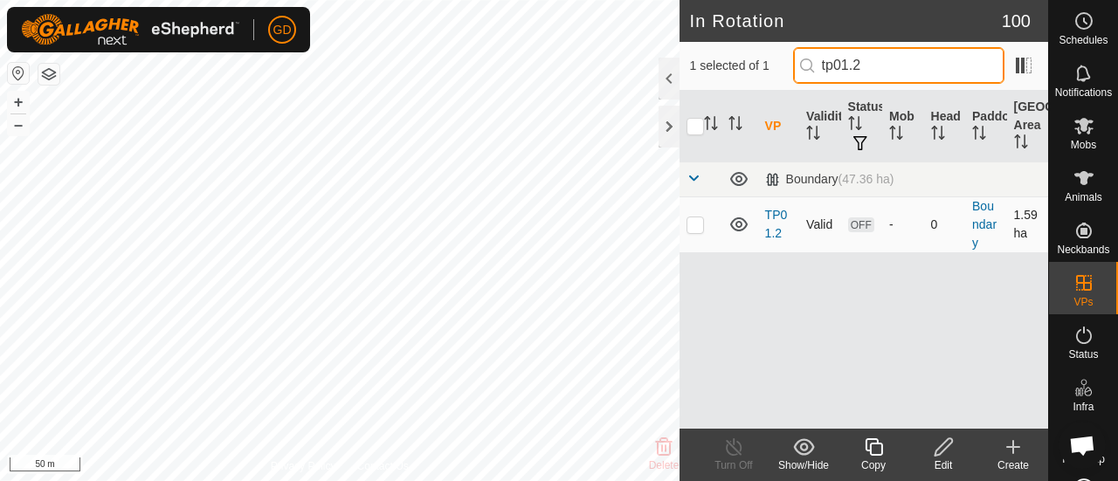
type input "tp01.2"
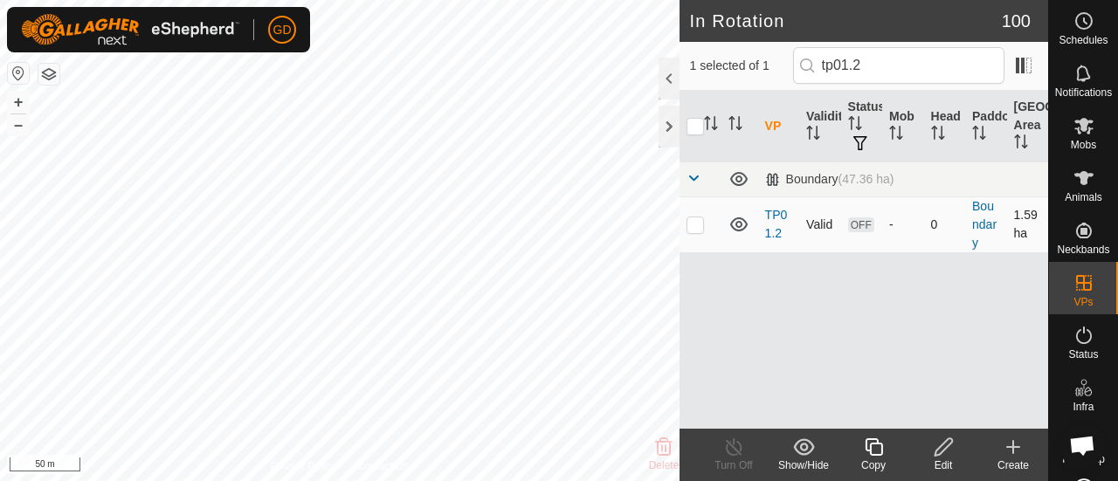
click at [695, 225] on p-checkbox at bounding box center [695, 225] width 17 height 14
click at [696, 227] on p-checkbox at bounding box center [695, 225] width 17 height 14
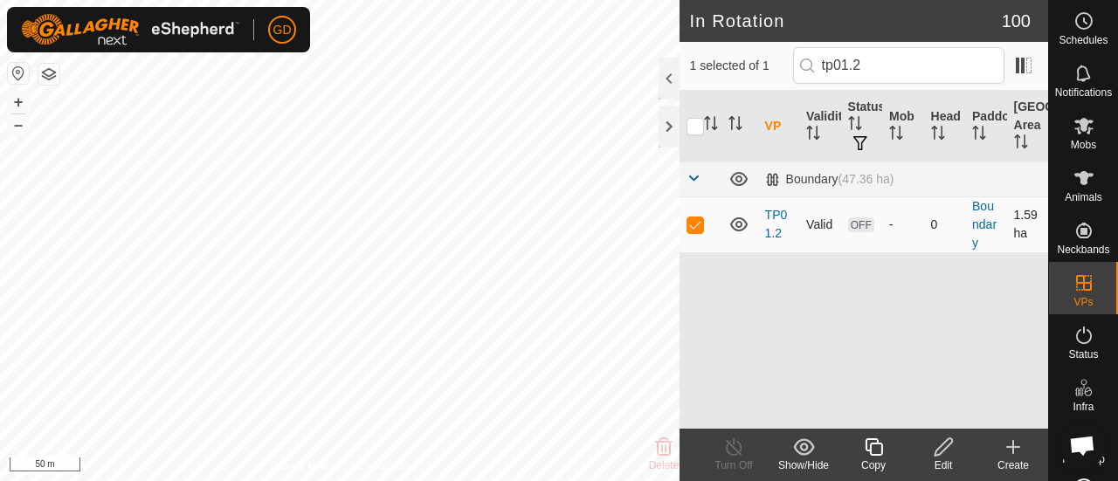
checkbox input "false"
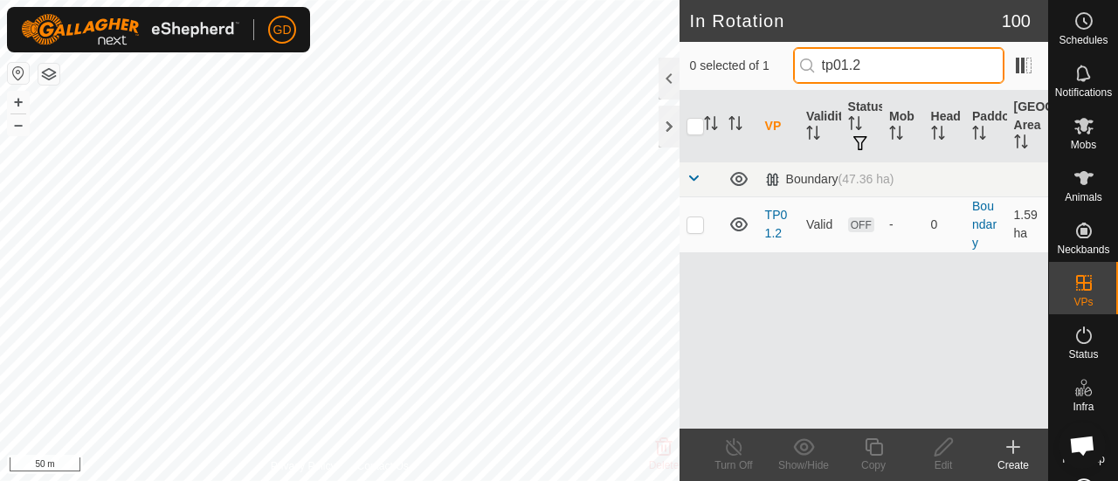
click at [900, 69] on input "tp01.2" at bounding box center [898, 65] width 211 height 37
type input "tp01.3"
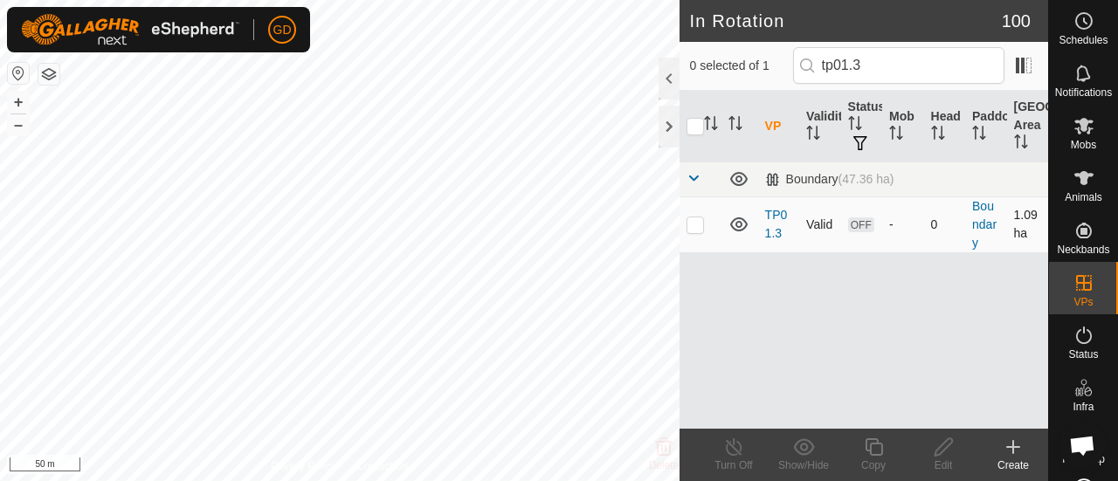
click at [692, 225] on p-checkbox at bounding box center [695, 225] width 17 height 14
checkbox input "false"
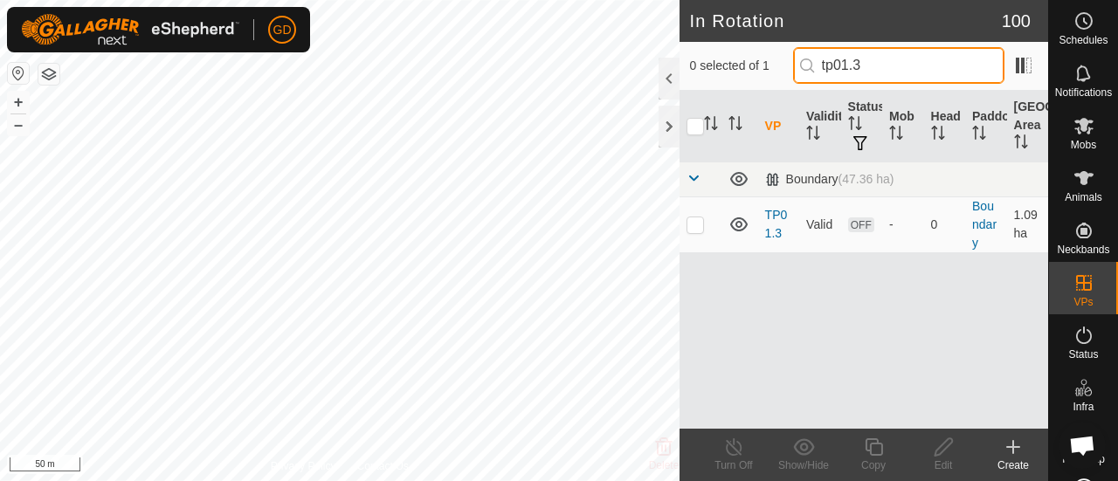
click at [896, 68] on input "tp01.3" at bounding box center [898, 65] width 211 height 37
type input "tp01.4"
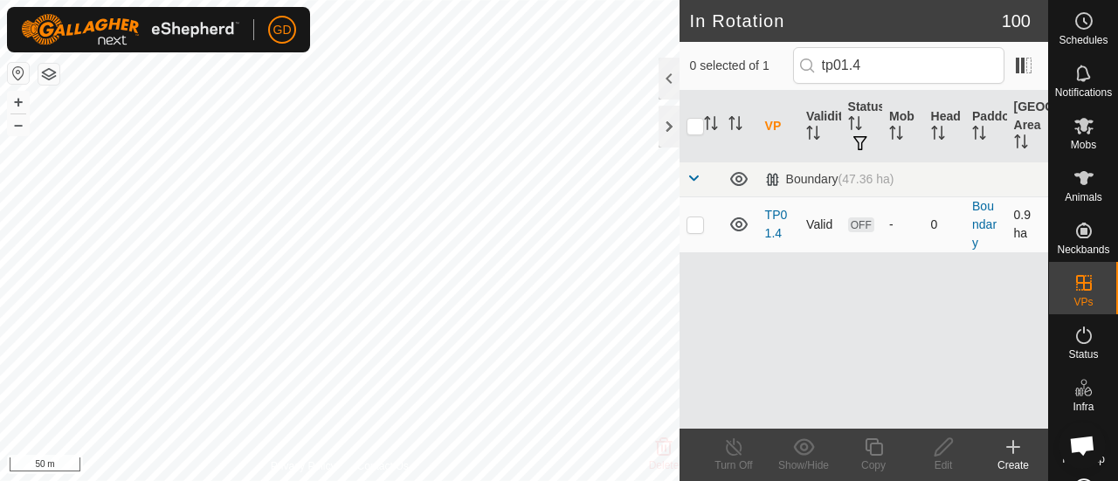
click at [692, 222] on p-checkbox at bounding box center [695, 225] width 17 height 14
checkbox input "false"
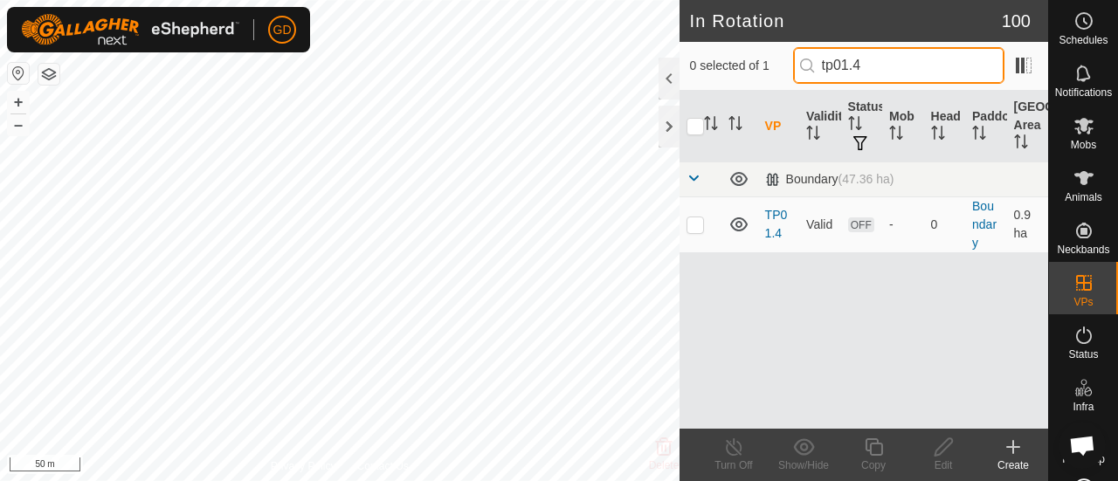
click at [889, 68] on input "tp01.4" at bounding box center [898, 65] width 211 height 37
type input "tp01.5"
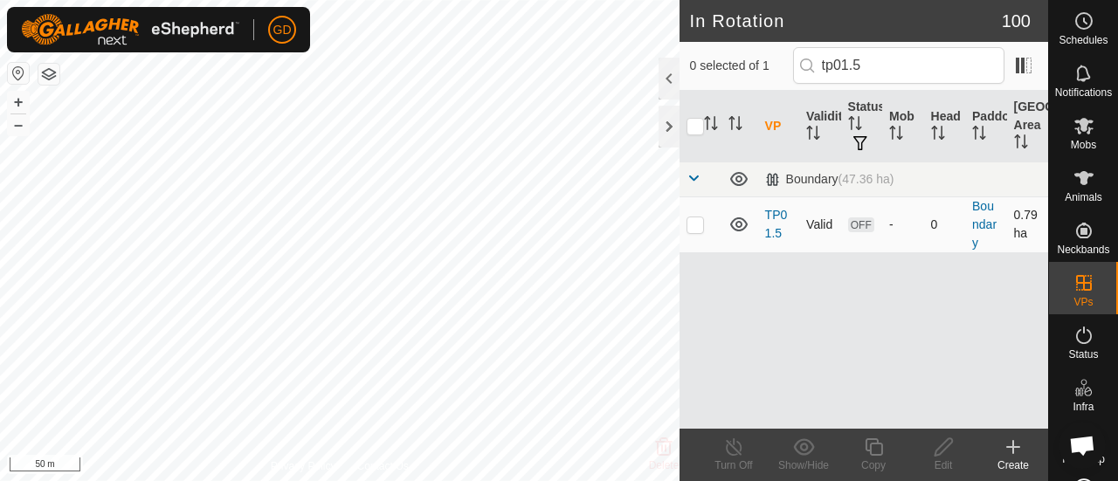
click at [690, 225] on p-checkbox at bounding box center [695, 225] width 17 height 14
checkbox input "true"
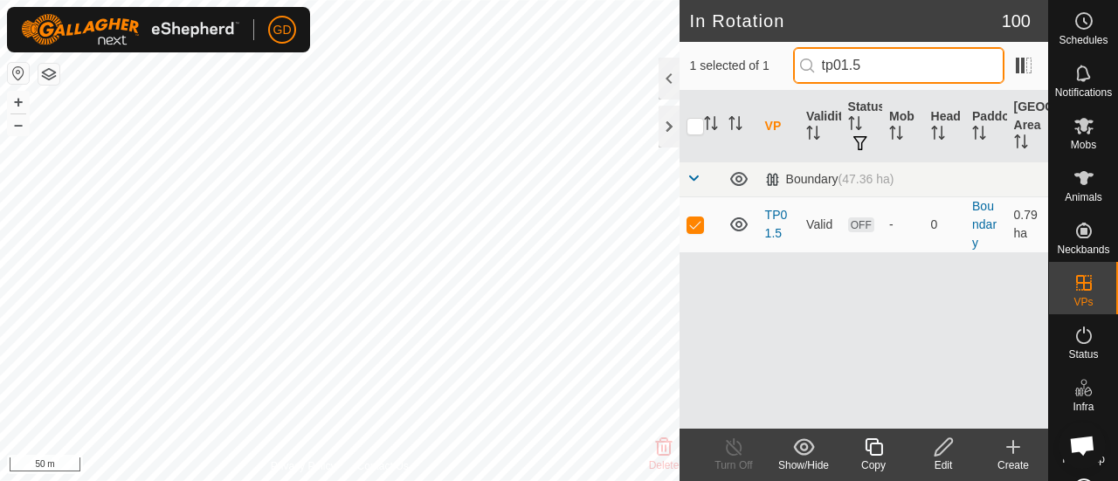
click at [882, 66] on input "tp01.5" at bounding box center [898, 65] width 211 height 37
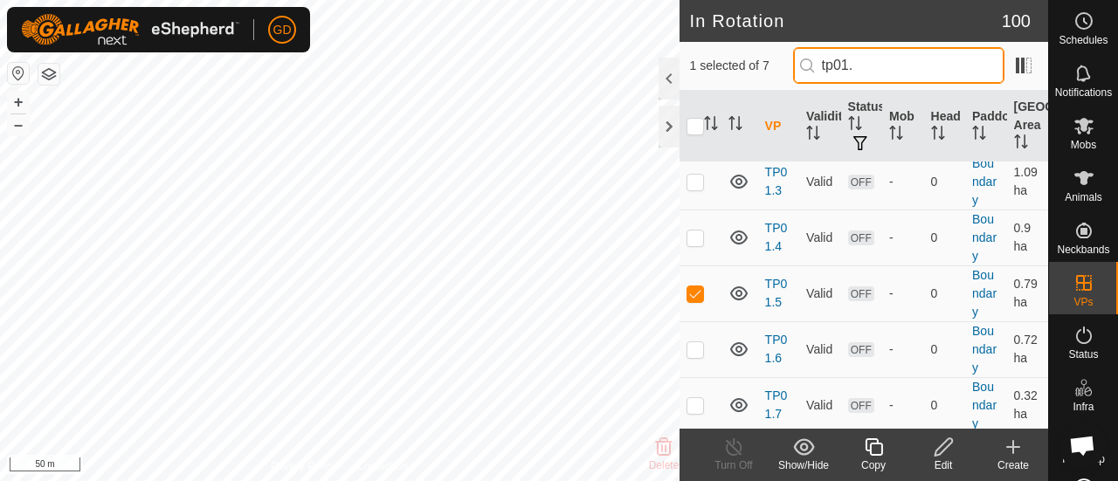
scroll to position [192, 0]
type input "tp01."
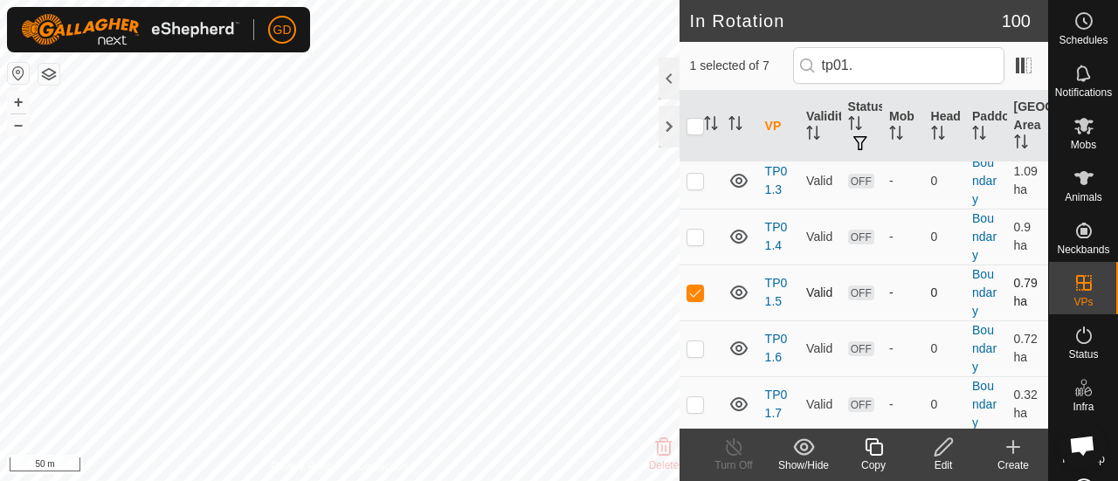
scroll to position [0, 0]
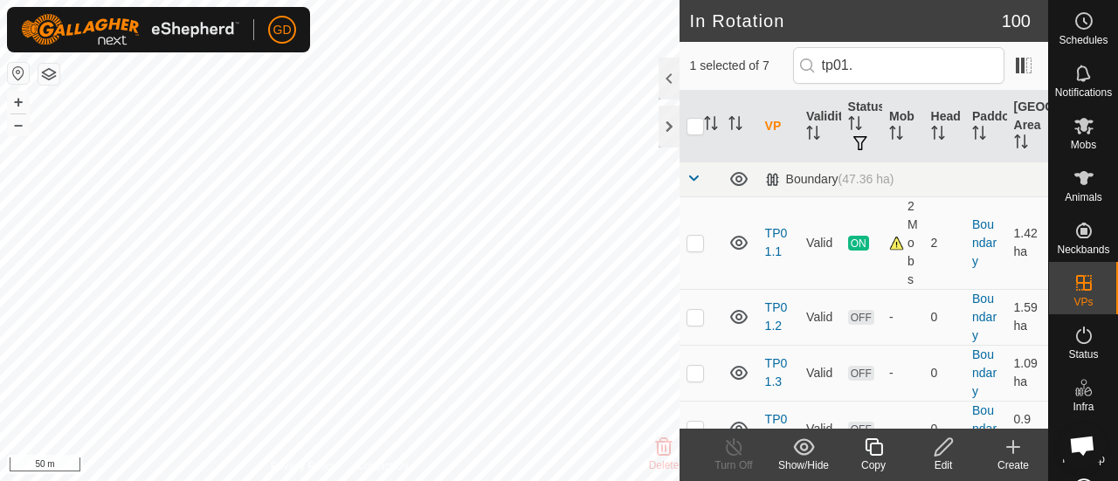
click at [693, 289] on tbody "Boundary (47.36 ha) TP01.1 Valid ON 2 Mobs 2 Boundary 1.42 ha TP01.2 Valid OFF …" at bounding box center [864, 393] width 369 height 463
click at [740, 123] on icon "Activate to sort" at bounding box center [736, 123] width 14 height 14
click at [770, 127] on icon "Activate to sort" at bounding box center [768, 127] width 6 height 3
click at [768, 128] on icon "Activate to sort" at bounding box center [771, 133] width 13 height 14
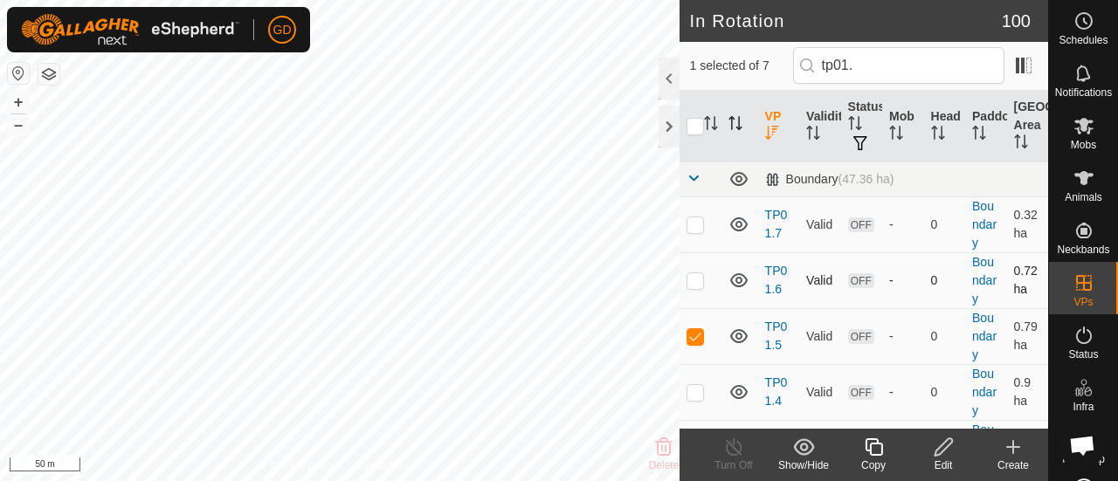
click at [695, 275] on p-checkbox at bounding box center [695, 280] width 17 height 14
checkbox input "true"
click at [694, 332] on p-checkbox at bounding box center [695, 336] width 17 height 14
checkbox input "false"
click at [695, 277] on p-checkbox at bounding box center [695, 280] width 17 height 14
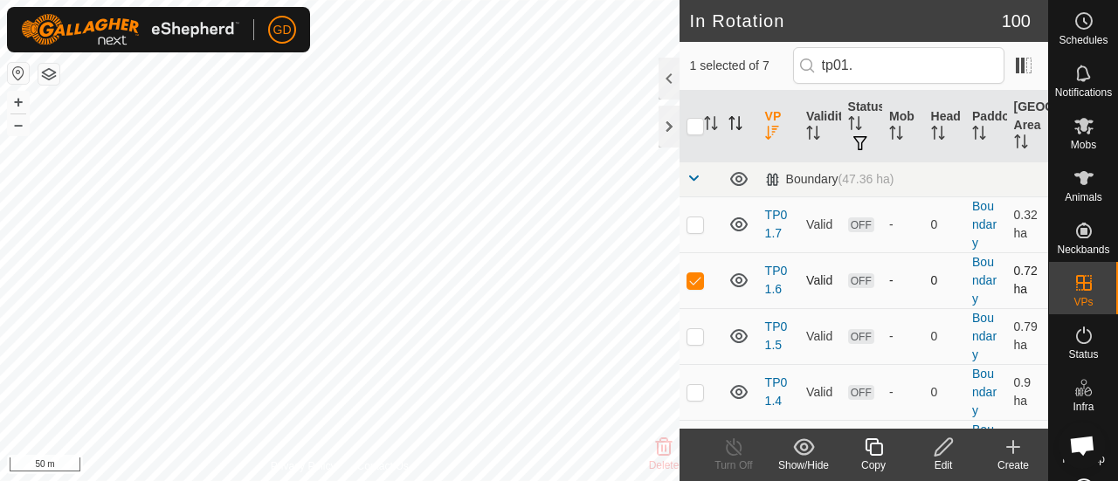
checkbox input "false"
click at [690, 223] on p-checkbox at bounding box center [695, 225] width 17 height 14
checkbox input "true"
click at [768, 126] on icon "Activate to sort" at bounding box center [771, 133] width 13 height 14
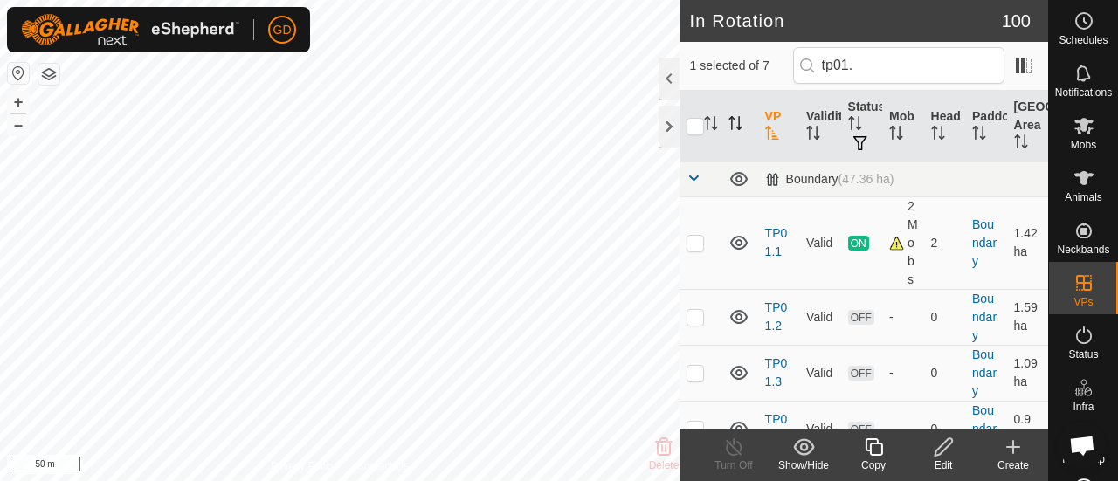
click at [768, 126] on icon "Activate to sort" at bounding box center [771, 133] width 13 height 14
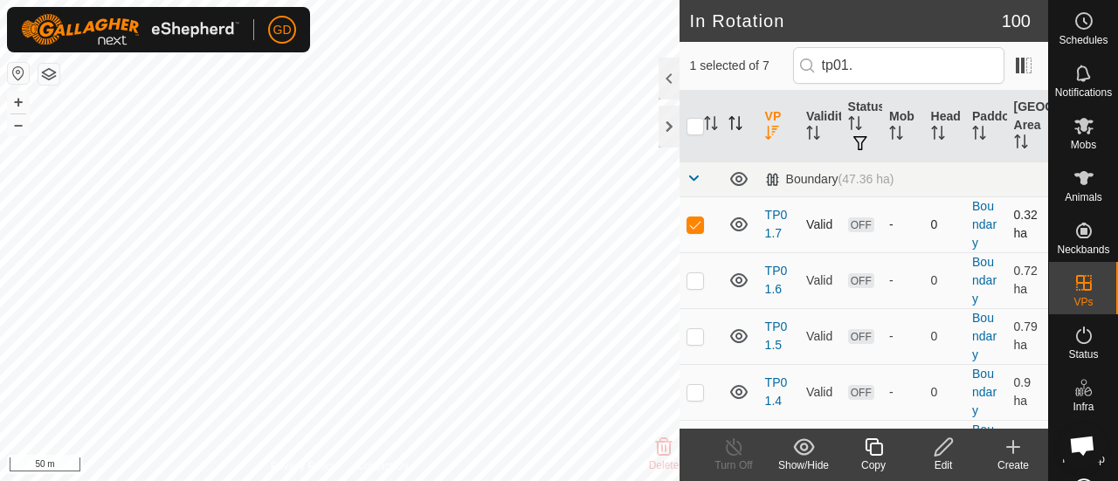
click at [695, 223] on p-checkbox at bounding box center [695, 225] width 17 height 14
checkbox input "false"
click at [774, 126] on icon "Activate to sort" at bounding box center [772, 133] width 14 height 14
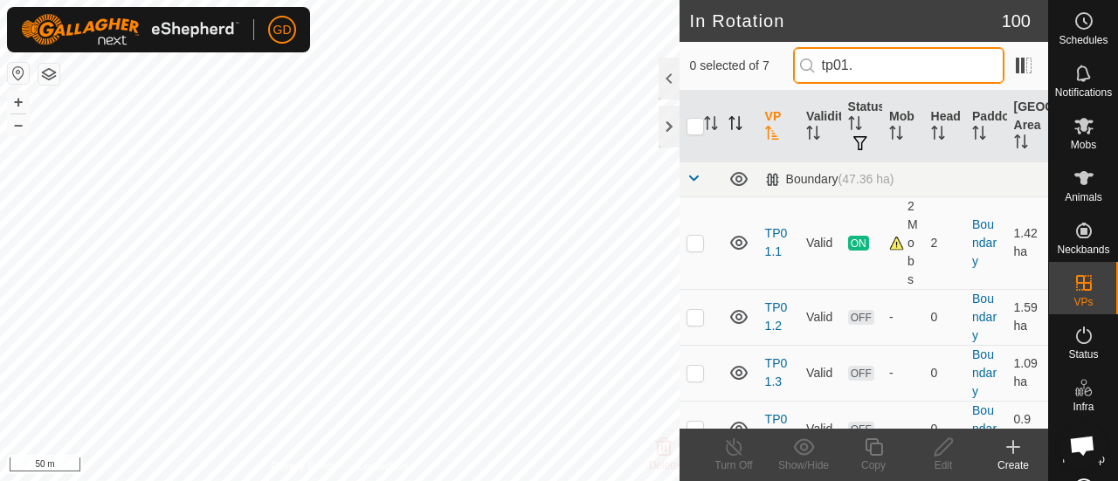
drag, startPoint x: 881, startPoint y: 70, endPoint x: 798, endPoint y: 73, distance: 83.0
click at [798, 73] on div "0 selected of 7 tp01." at bounding box center [864, 65] width 348 height 37
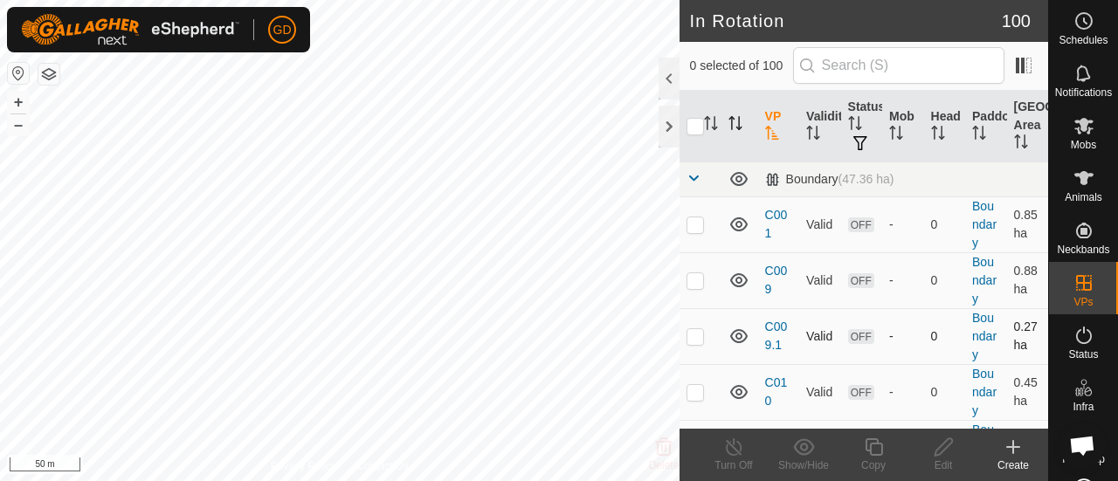
click at [905, 354] on div "In Rotation 100 0 selected of 100 VP Validity Status Mob Head Paddock Grazing A…" at bounding box center [524, 240] width 1048 height 481
click at [766, 157] on div "In Rotation 100 0 selected of 100 VP Validity Status Mob Head Paddock Grazing A…" at bounding box center [524, 240] width 1048 height 481
click at [297, 0] on html "GD Schedules Notifications Mobs Animals Neckbands VPs Status Infra Heatmap Help…" at bounding box center [559, 240] width 1118 height 481
